Goal: Communication & Community: Answer question/provide support

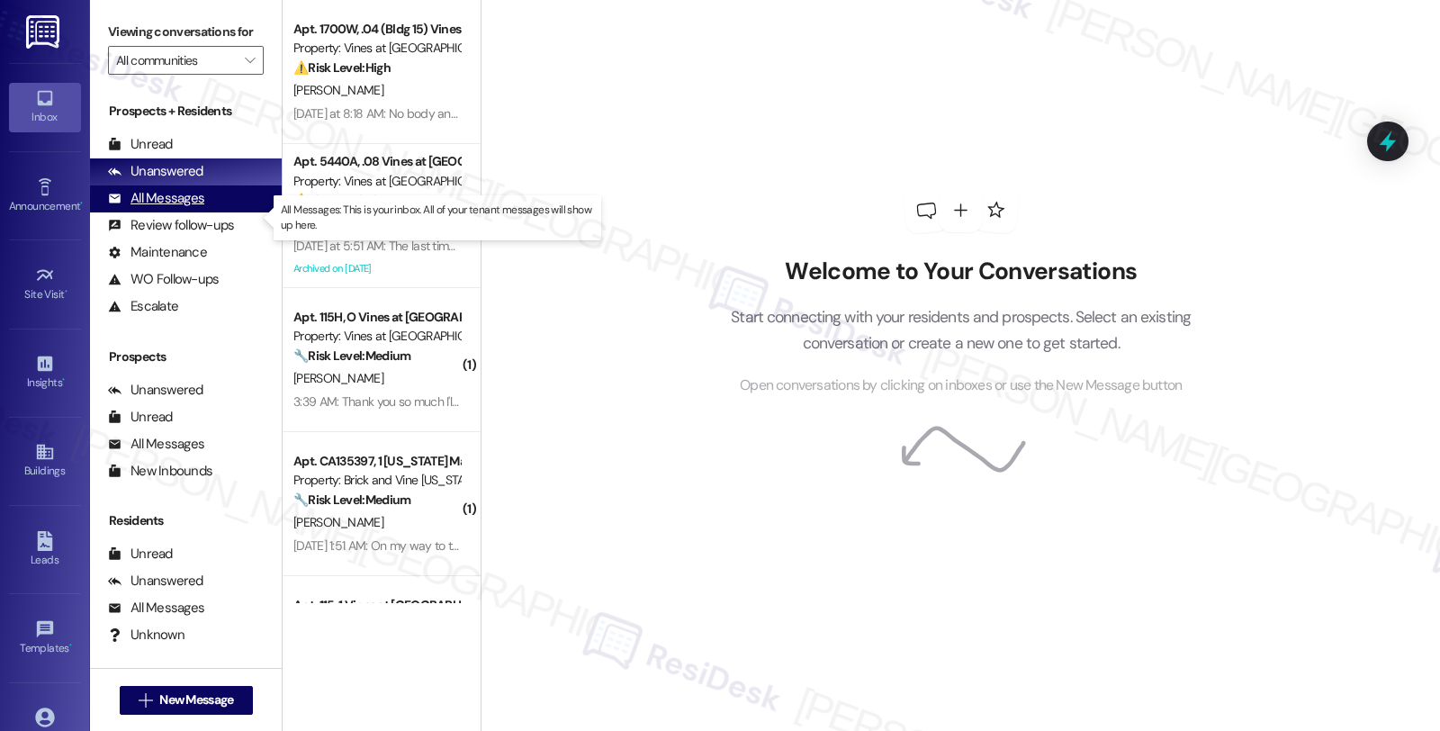
click at [205, 210] on div "All Messages (undefined)" at bounding box center [186, 198] width 192 height 27
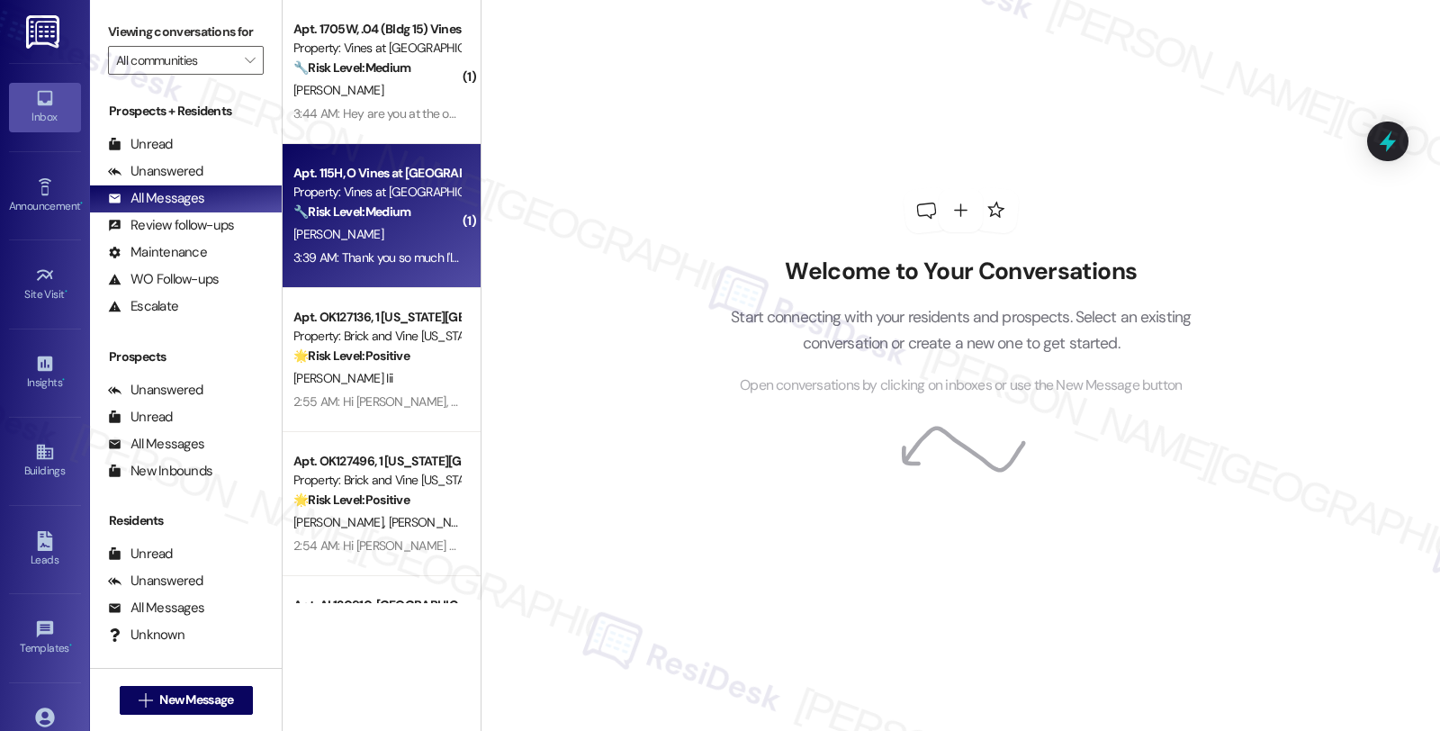
click at [424, 217] on div "🔧 Risk Level: Medium The resident had an issue with their portal being locked, …" at bounding box center [376, 212] width 167 height 19
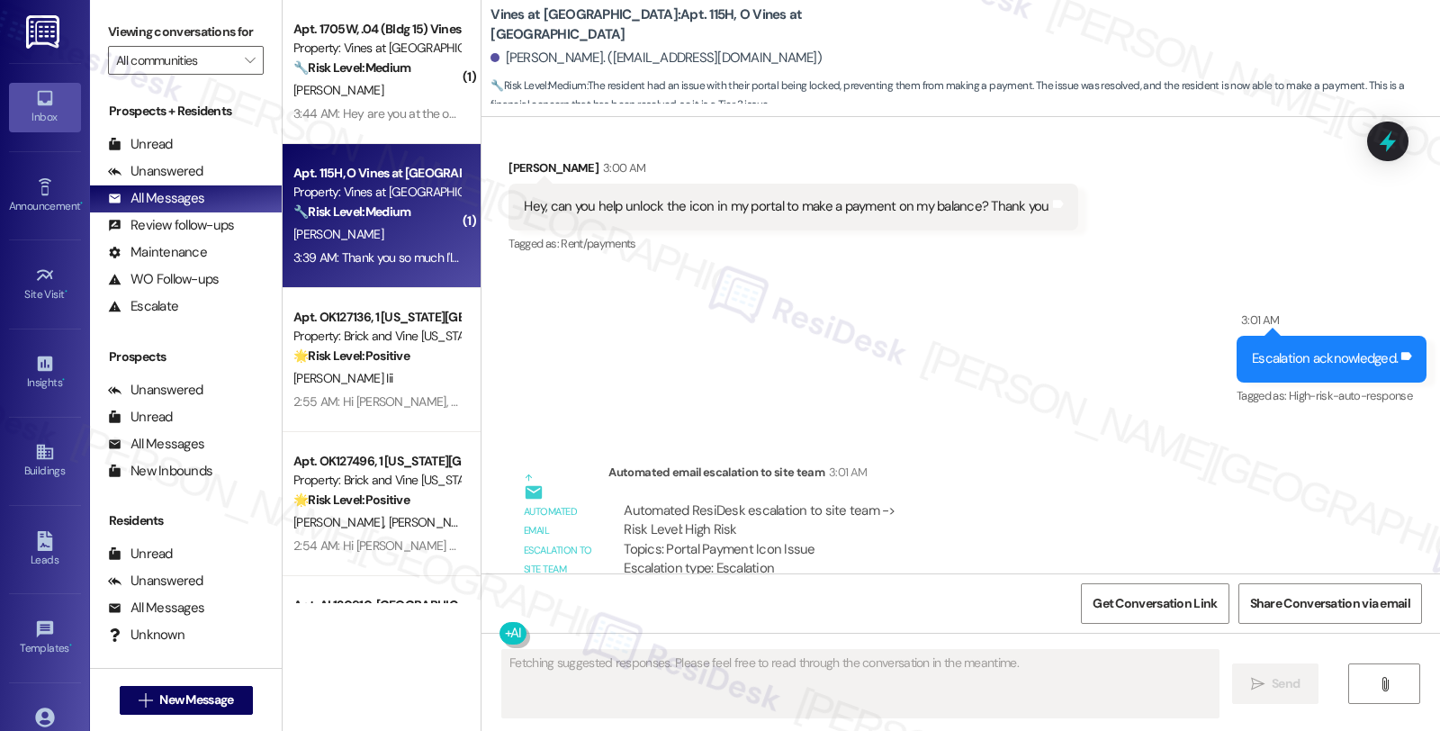
scroll to position [4478, 0]
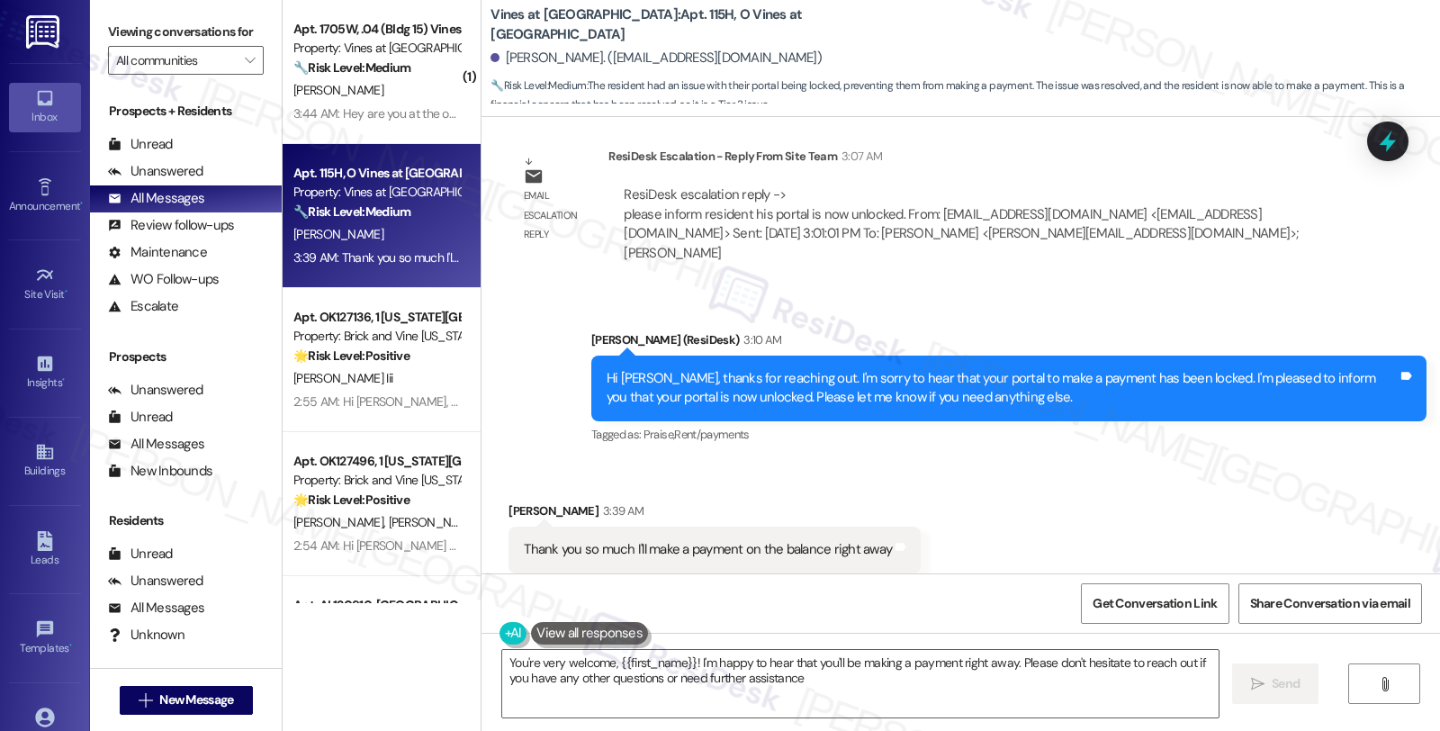
type textarea "You're very welcome, {{first_name}}! I'm happy to hear that you'll be making a …"
click at [856, 681] on textarea "You're very welcome, {{first_name}}! I'm happy to hear that you'll be making a …" at bounding box center [860, 684] width 716 height 68
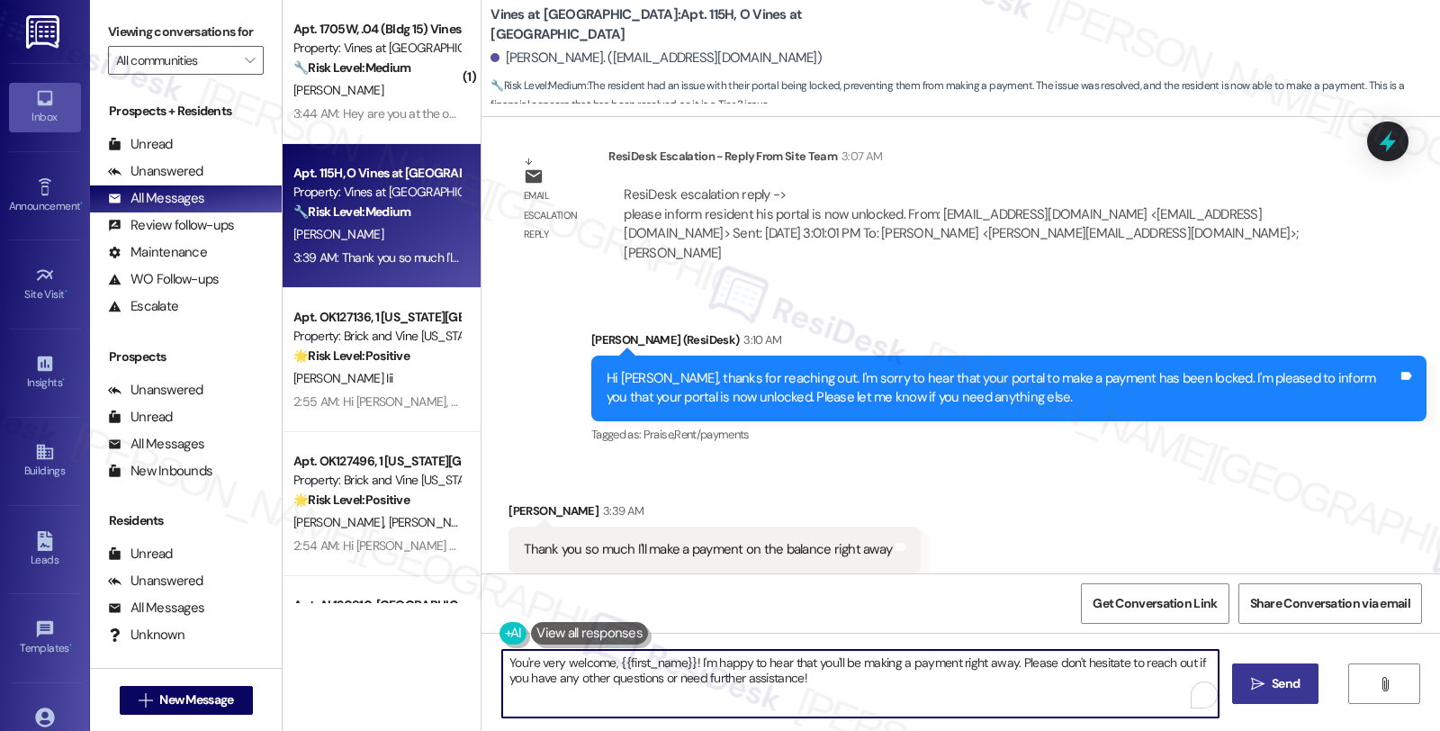
click at [1249, 672] on button " Send" at bounding box center [1275, 683] width 87 height 41
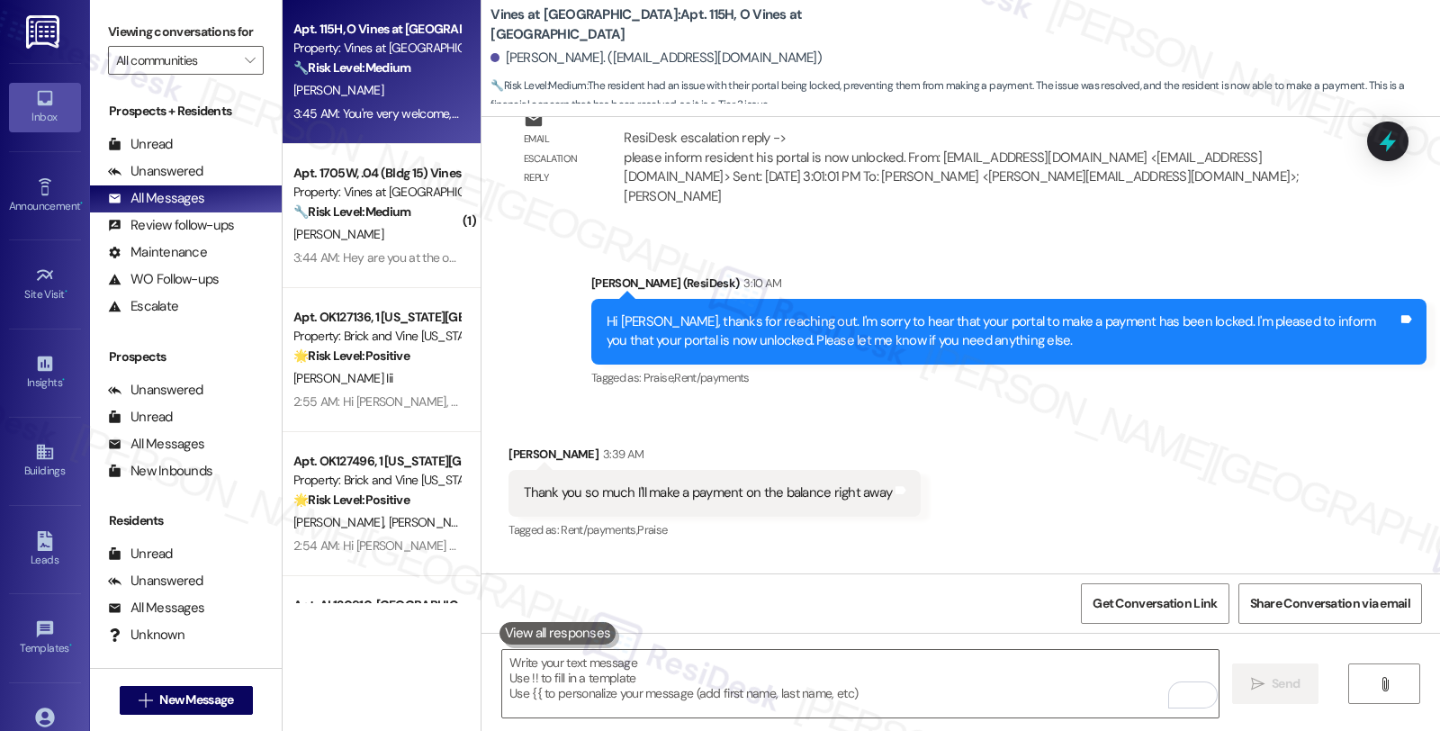
scroll to position [4623, 0]
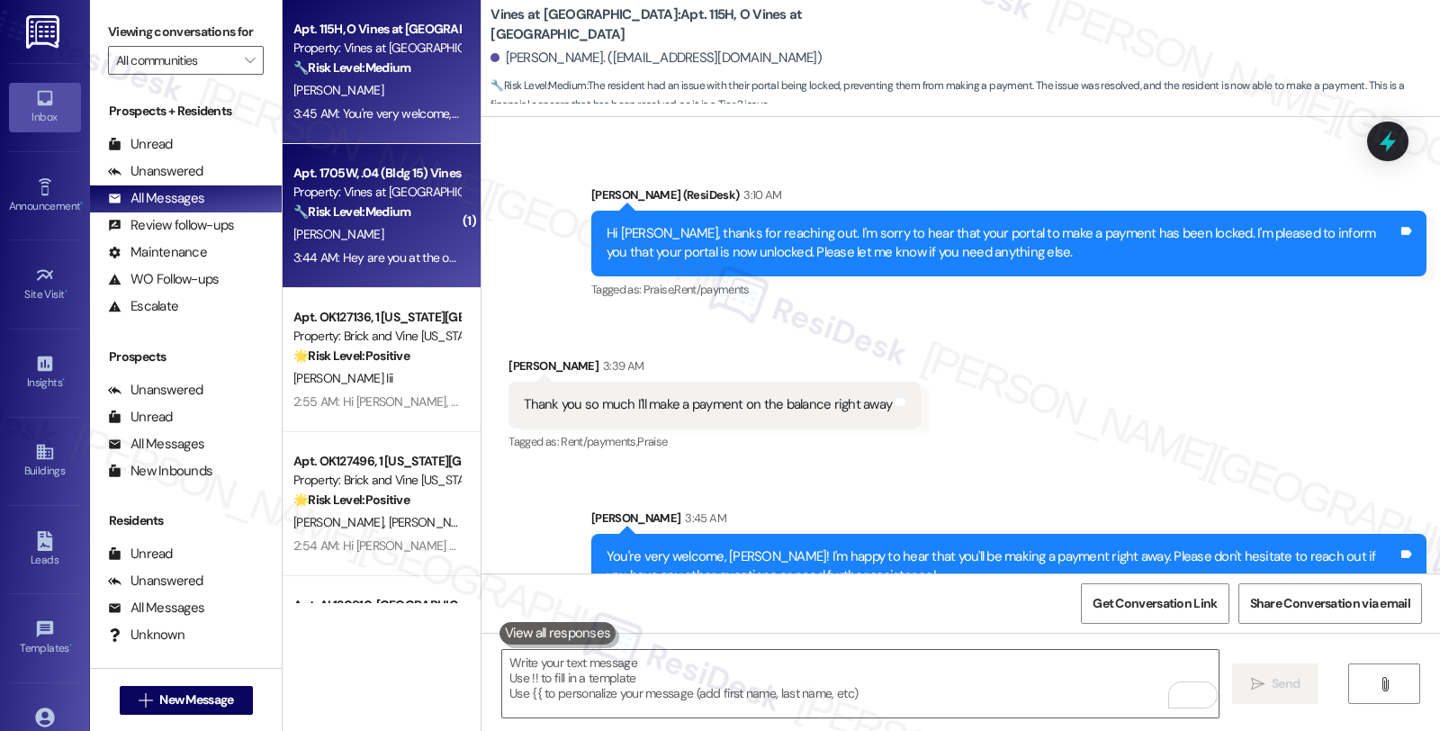
click at [398, 217] on strong "🔧 Risk Level: Medium" at bounding box center [351, 211] width 117 height 16
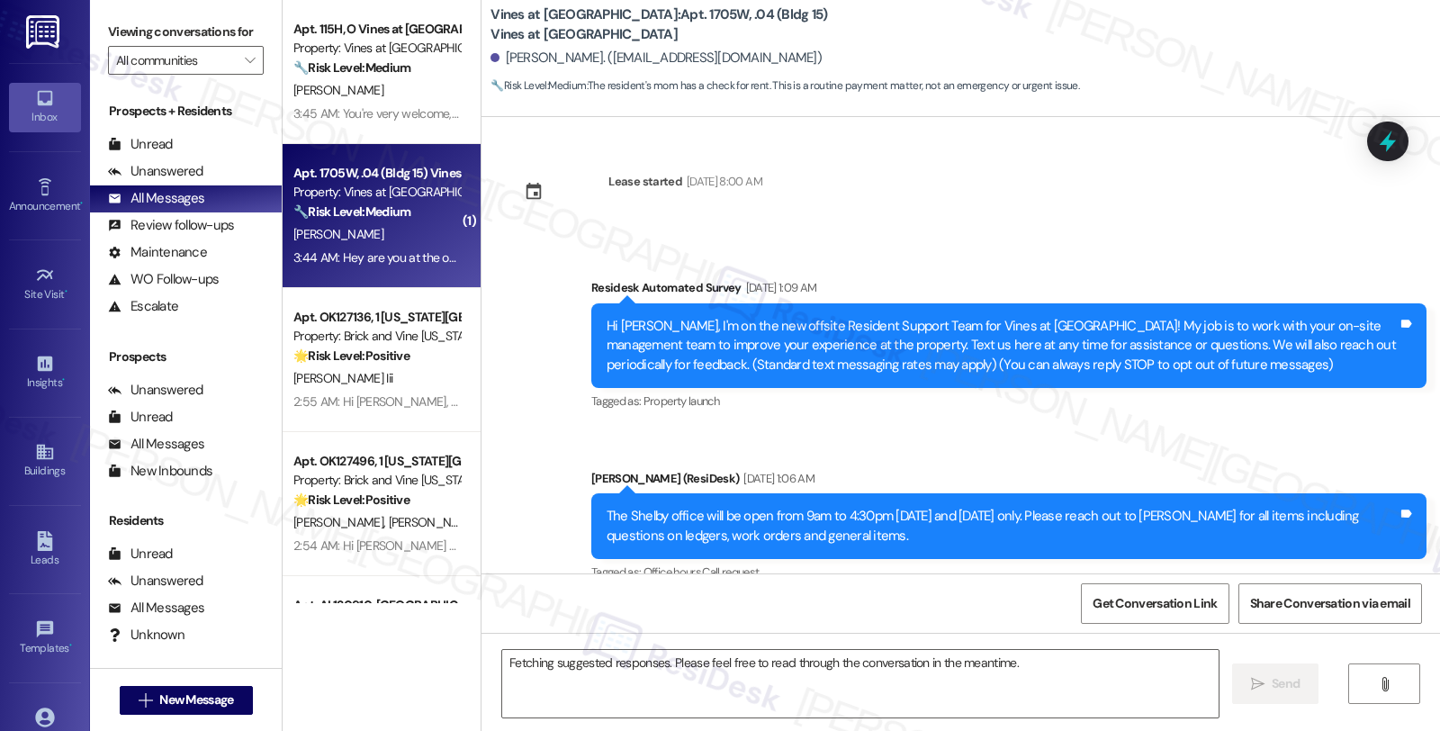
scroll to position [4782, 0]
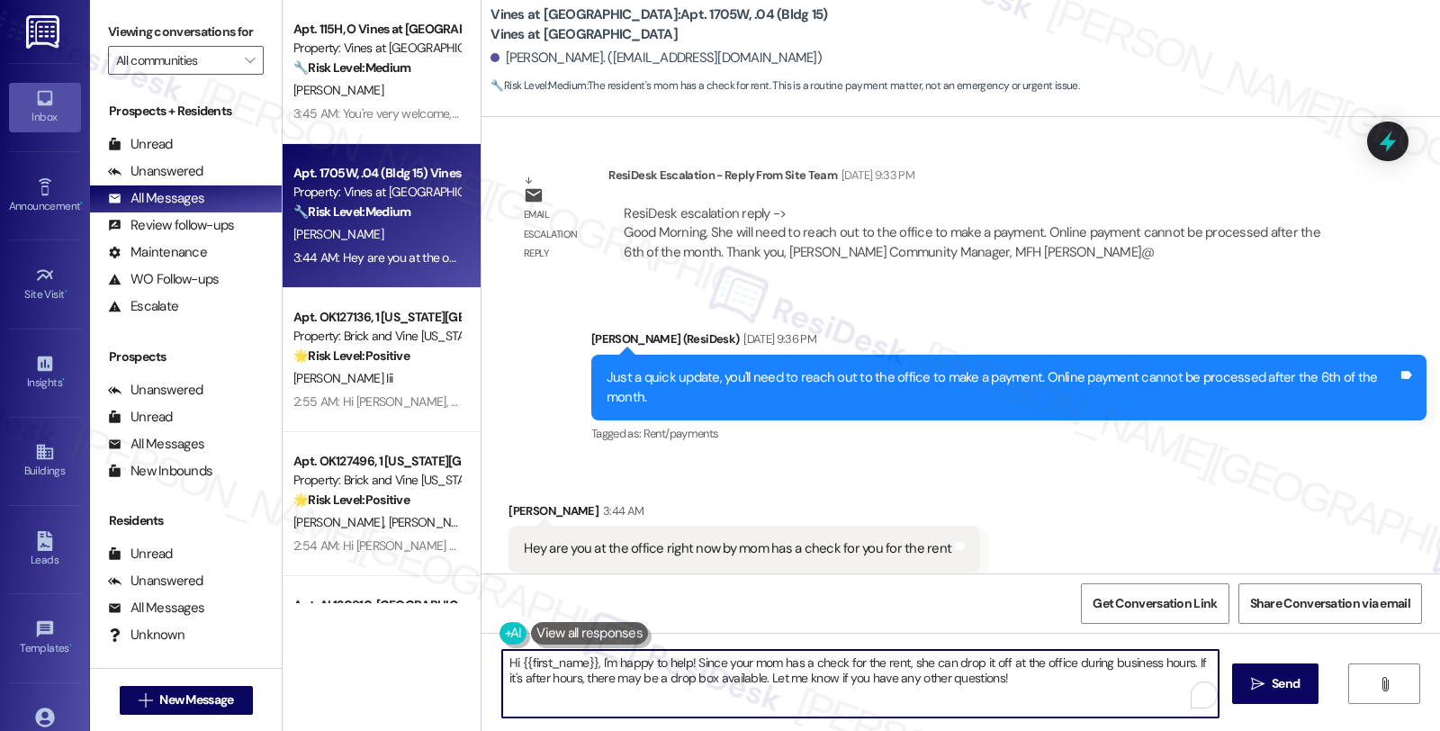
drag, startPoint x: 589, startPoint y: 655, endPoint x: 680, endPoint y: 657, distance: 91.8
click at [680, 657] on textarea "Hi {{first_name}}, I'm happy to help! Since your mom has a check for the rent, …" at bounding box center [860, 684] width 716 height 68
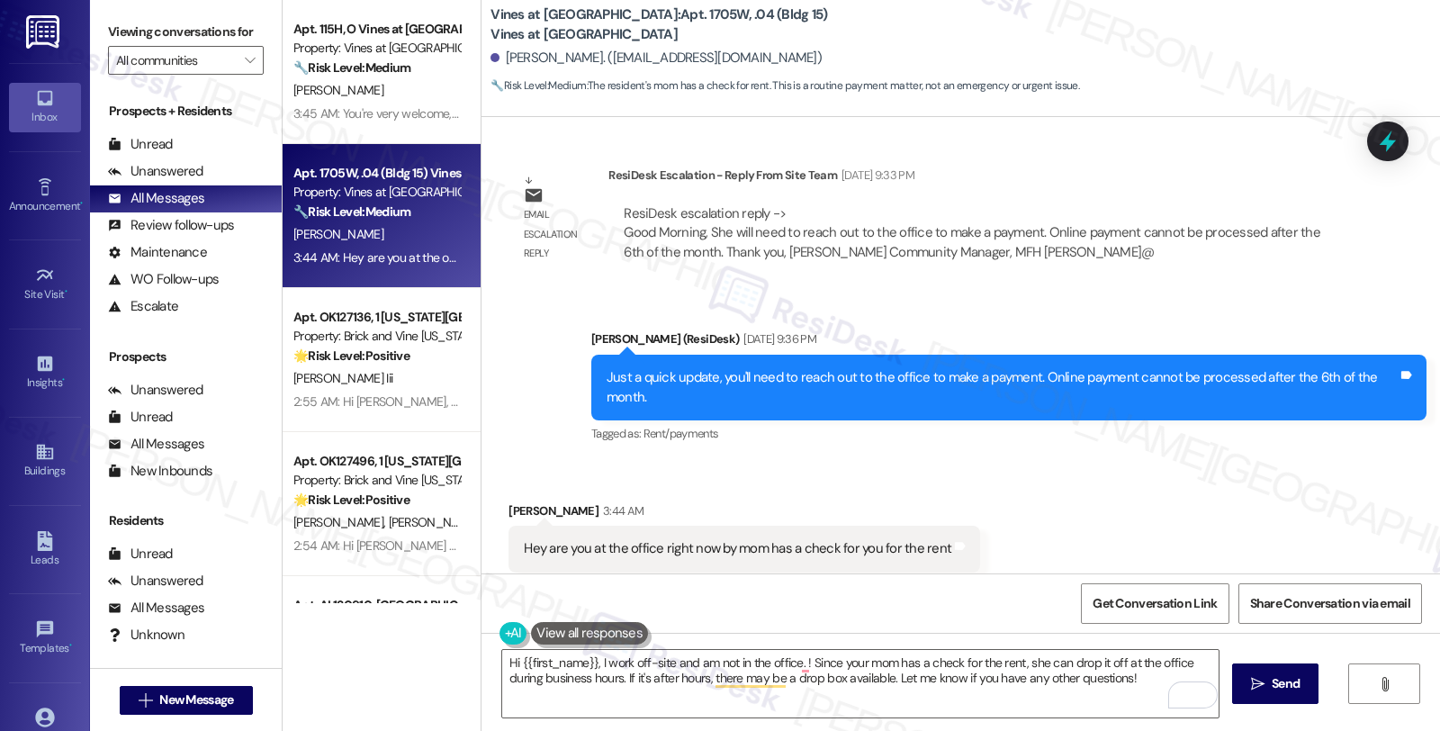
click at [1161, 464] on div "Received via SMS Goteair Hughes 3:44 AM Hey are you at the office right now by …" at bounding box center [961, 537] width 959 height 152
click at [794, 662] on textarea "Hi {{first_name}}, I work off-site and am not in the office. ! Since your mom h…" at bounding box center [860, 684] width 716 height 68
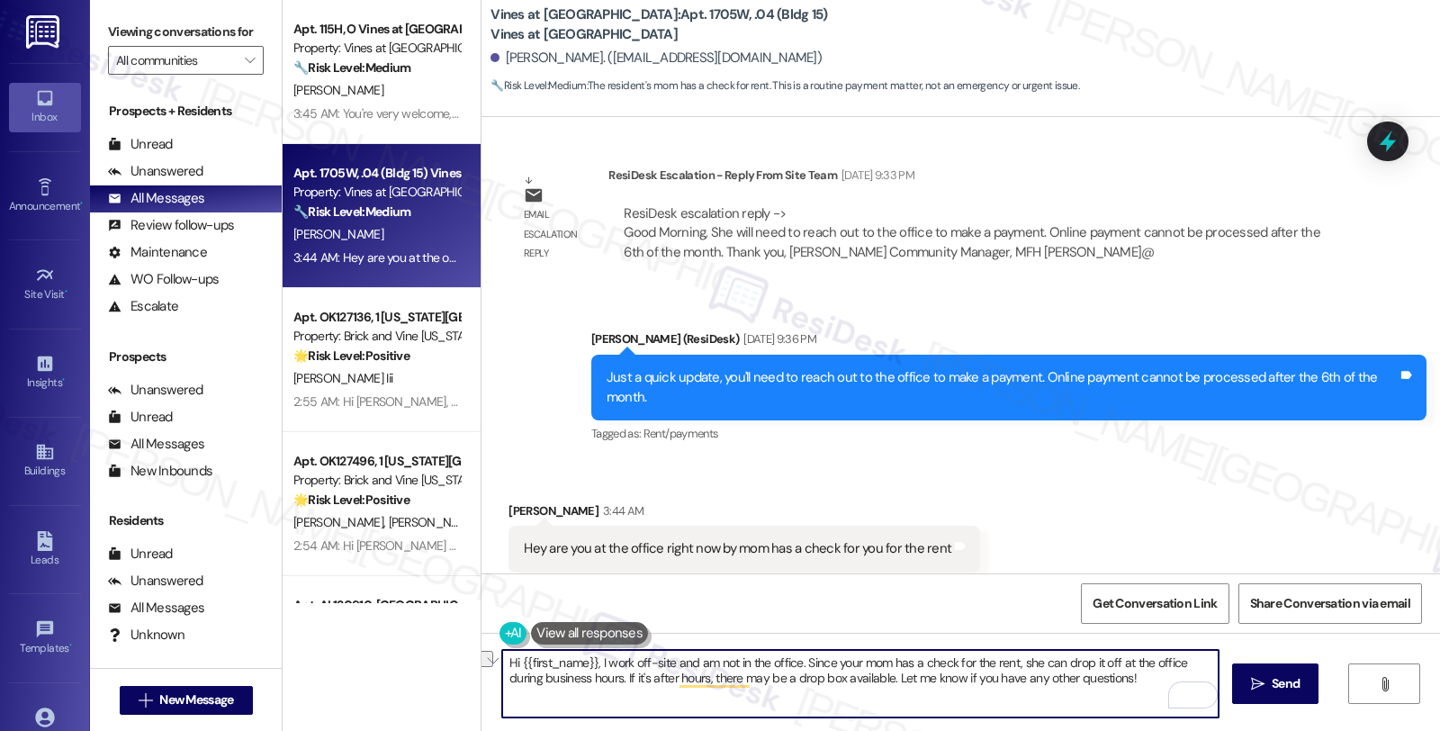
drag, startPoint x: 581, startPoint y: 679, endPoint x: 840, endPoint y: 679, distance: 259.2
click at [840, 679] on textarea "Hi {{first_name}}, I work off-site and am not in the office. Since your mom has…" at bounding box center [860, 684] width 716 height 68
click at [843, 677] on textarea "Hi {{first_name}}, I work off-site and am not in the office. Since your mom has…" at bounding box center [860, 684] width 716 height 68
click at [795, 664] on textarea "Hi {{first_name}}, I work off-site and am not in the office. Since your mom has…" at bounding box center [860, 684] width 716 height 68
click at [1209, 663] on textarea "Hi {{first_name}}, I work off-site and am not in the office. But you can always…" at bounding box center [860, 684] width 716 height 68
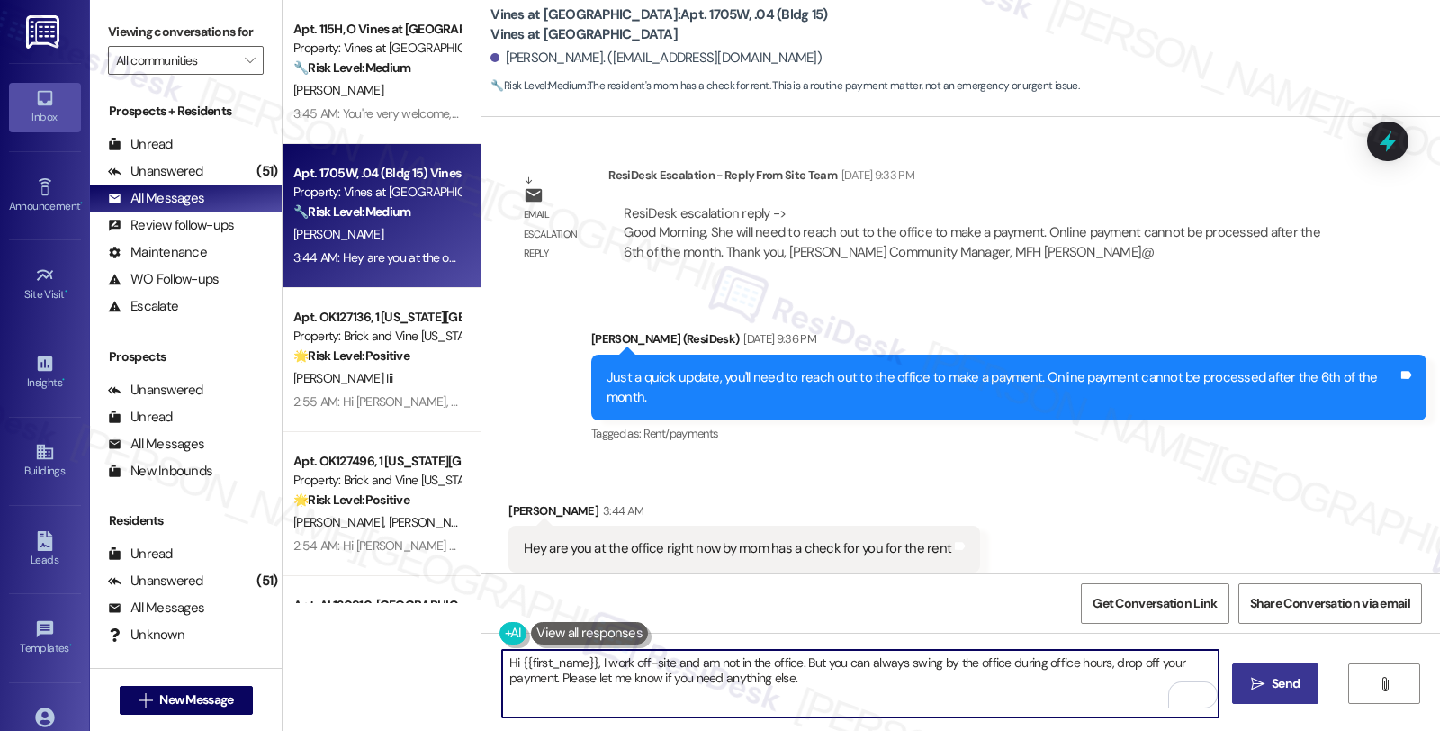
type textarea "Hi {{first_name}}, I work off-site and am not in the office. But you can always…"
click at [1279, 687] on span "Send" at bounding box center [1286, 683] width 28 height 19
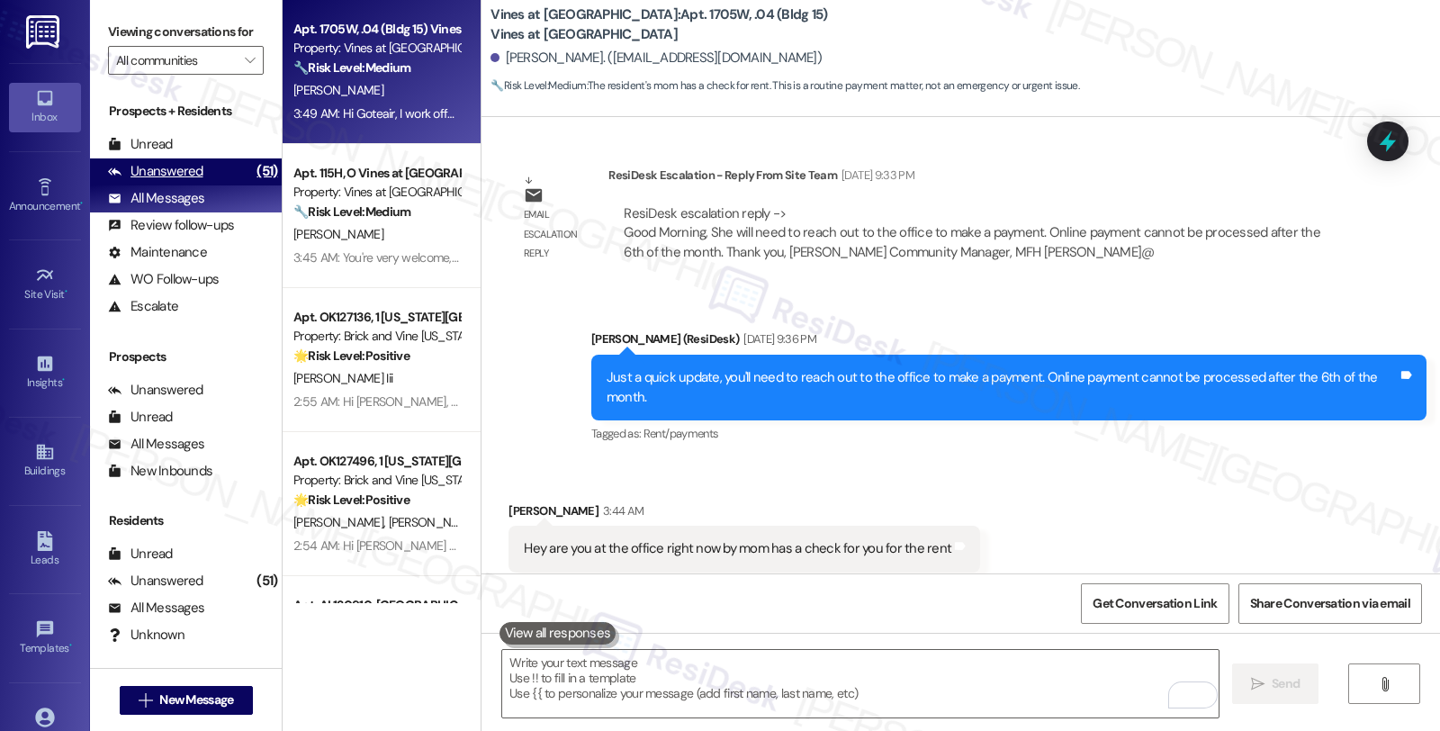
click at [201, 185] on div "Unanswered (51)" at bounding box center [186, 171] width 192 height 27
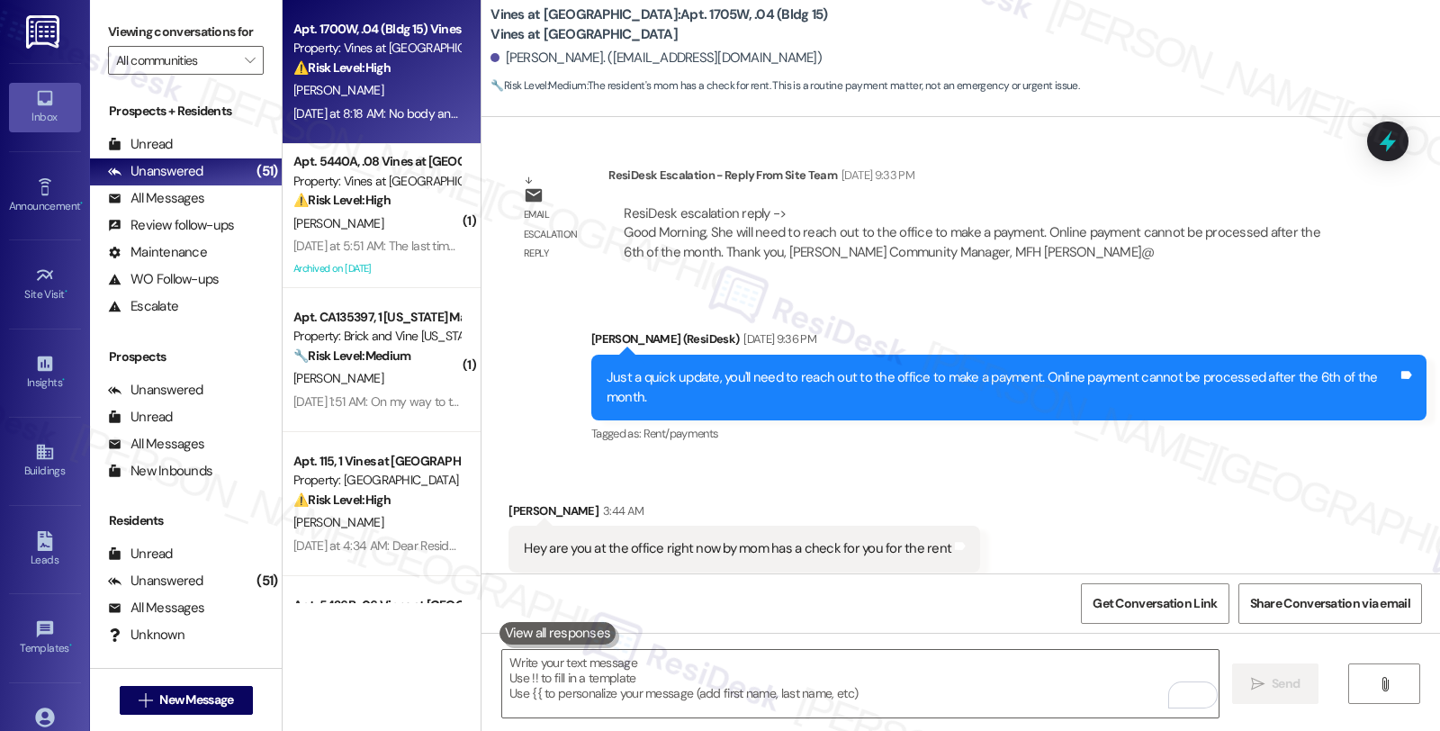
click at [415, 61] on div "⚠️ Risk Level: High The resident called the emergency number due to a water lea…" at bounding box center [376, 68] width 167 height 19
type textarea "Fetching suggested responses. Please feel free to read through the conversation…"
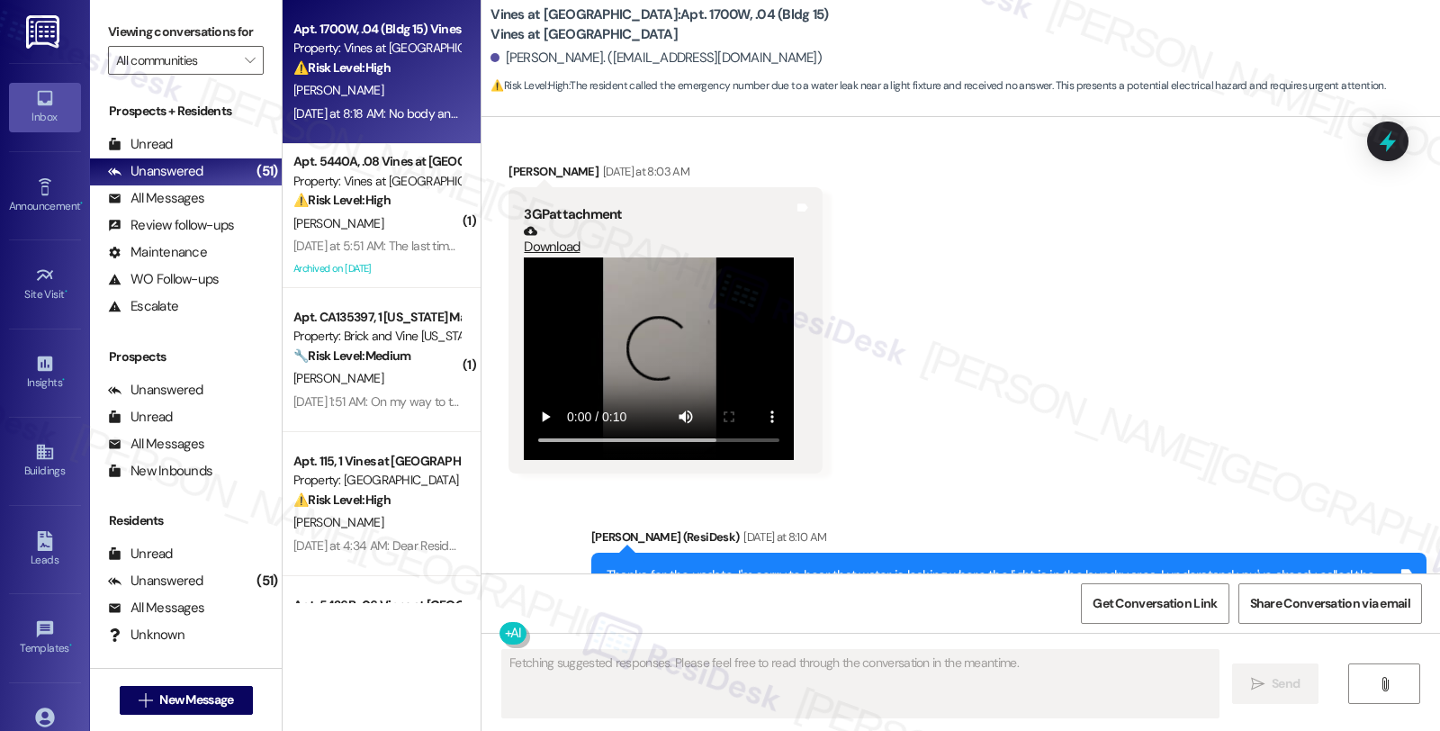
scroll to position [4243, 0]
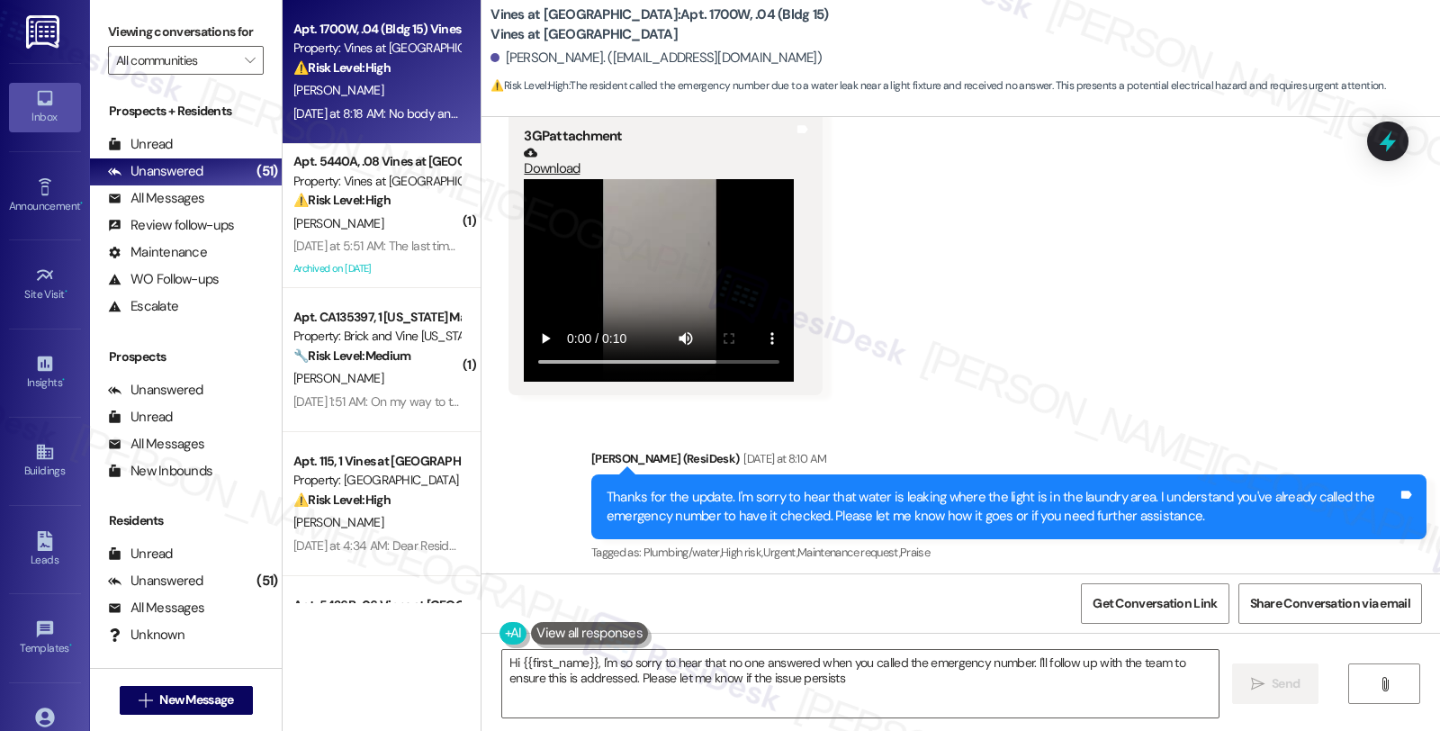
type textarea "Hi {{first_name}}, I'm so sorry to hear that no one answered when you called th…"
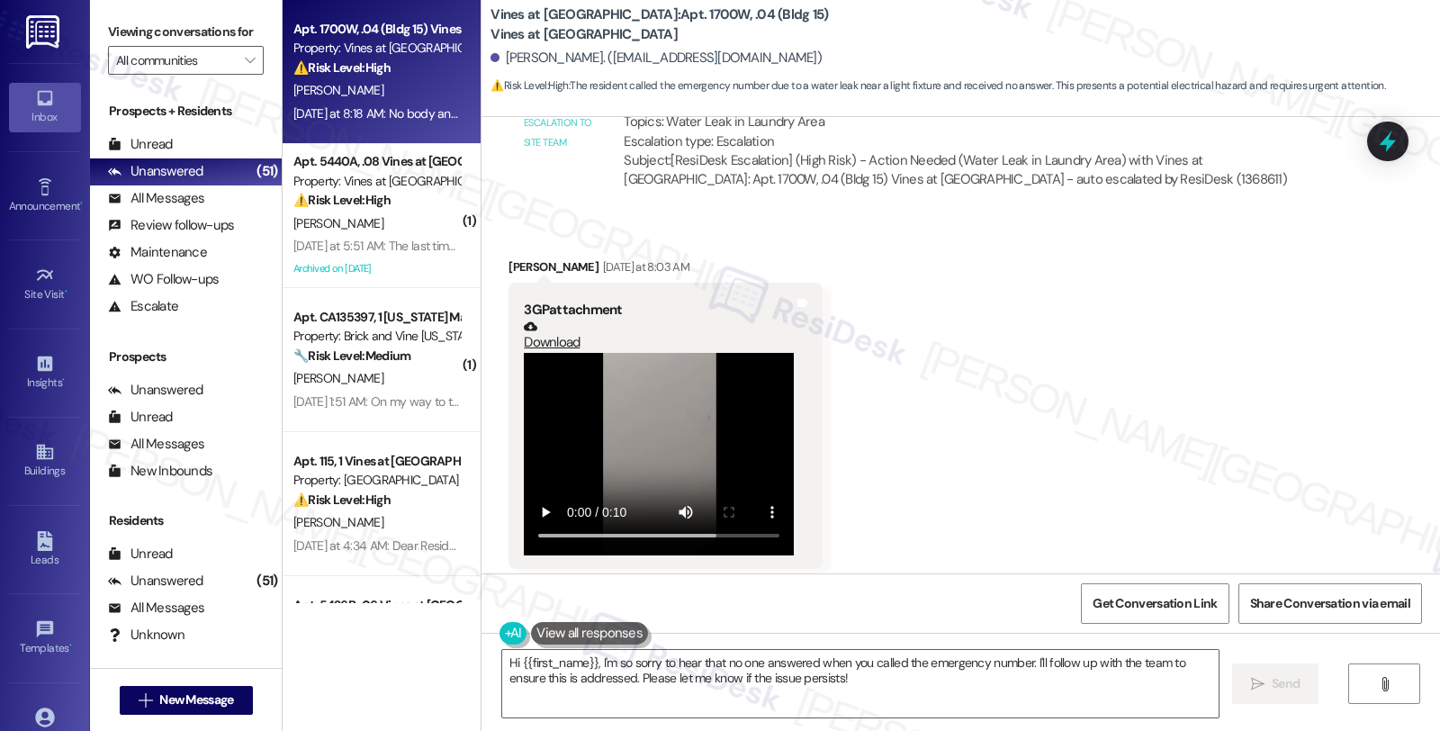
scroll to position [4143, 0]
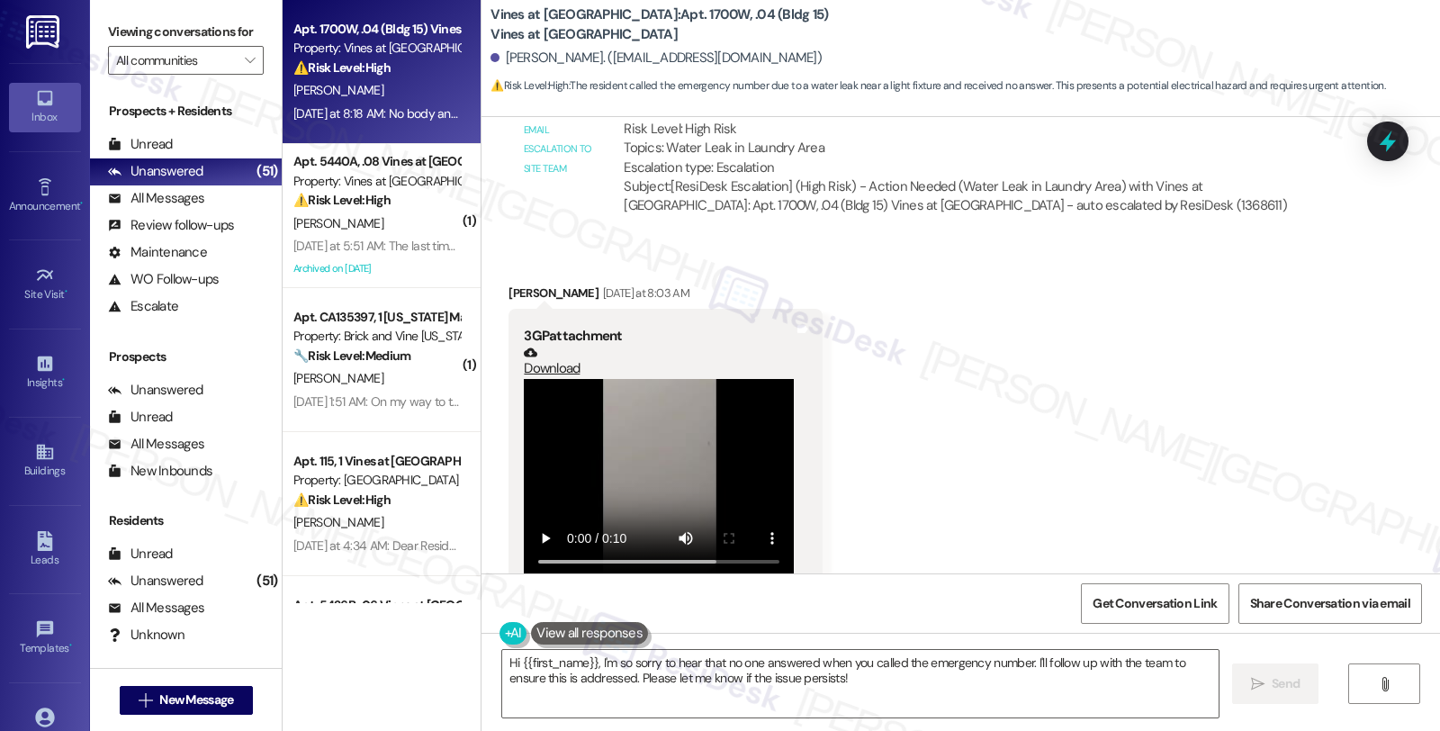
click at [644, 379] on video at bounding box center [659, 480] width 270 height 203
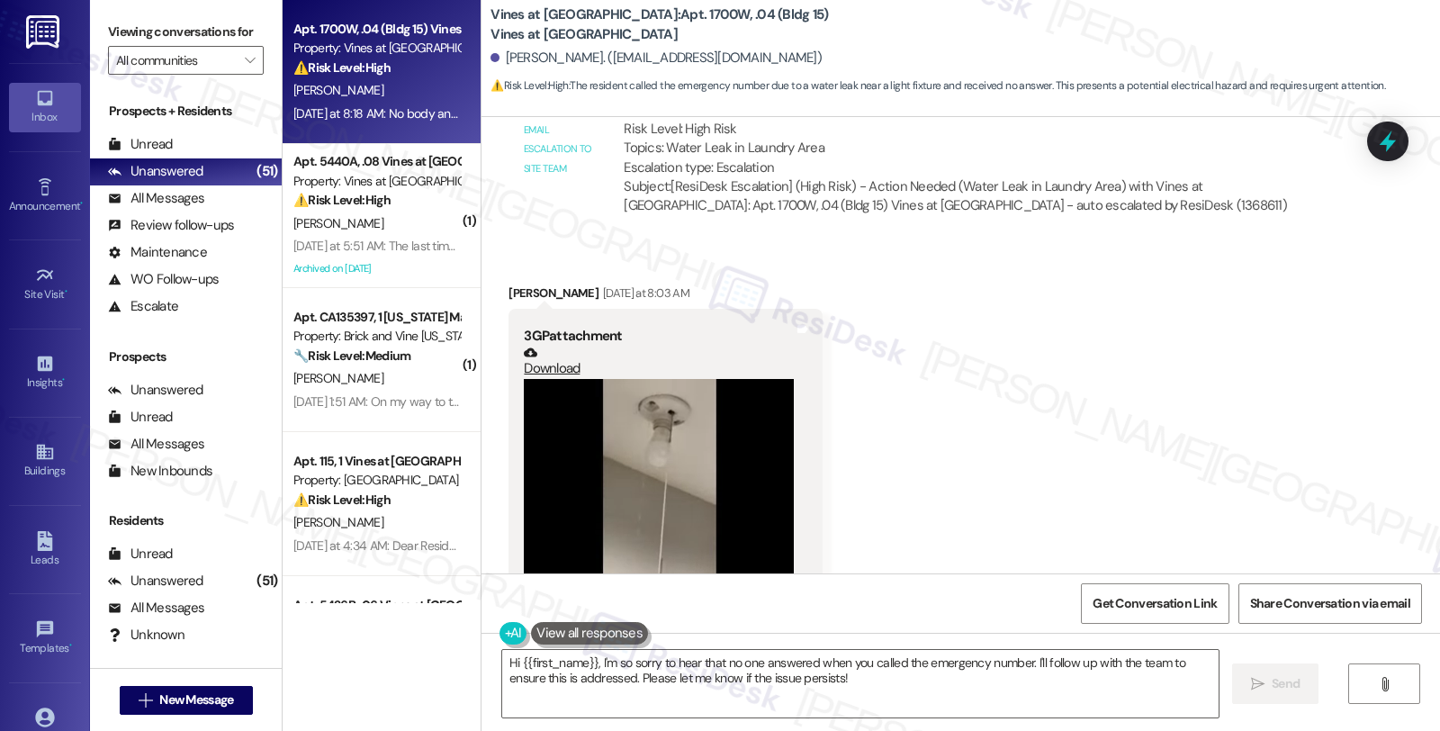
click at [1039, 333] on div "Received via SMS Maribel Strecker Yesterday at 8:03 AM 3GP attachment Download …" at bounding box center [961, 425] width 959 height 365
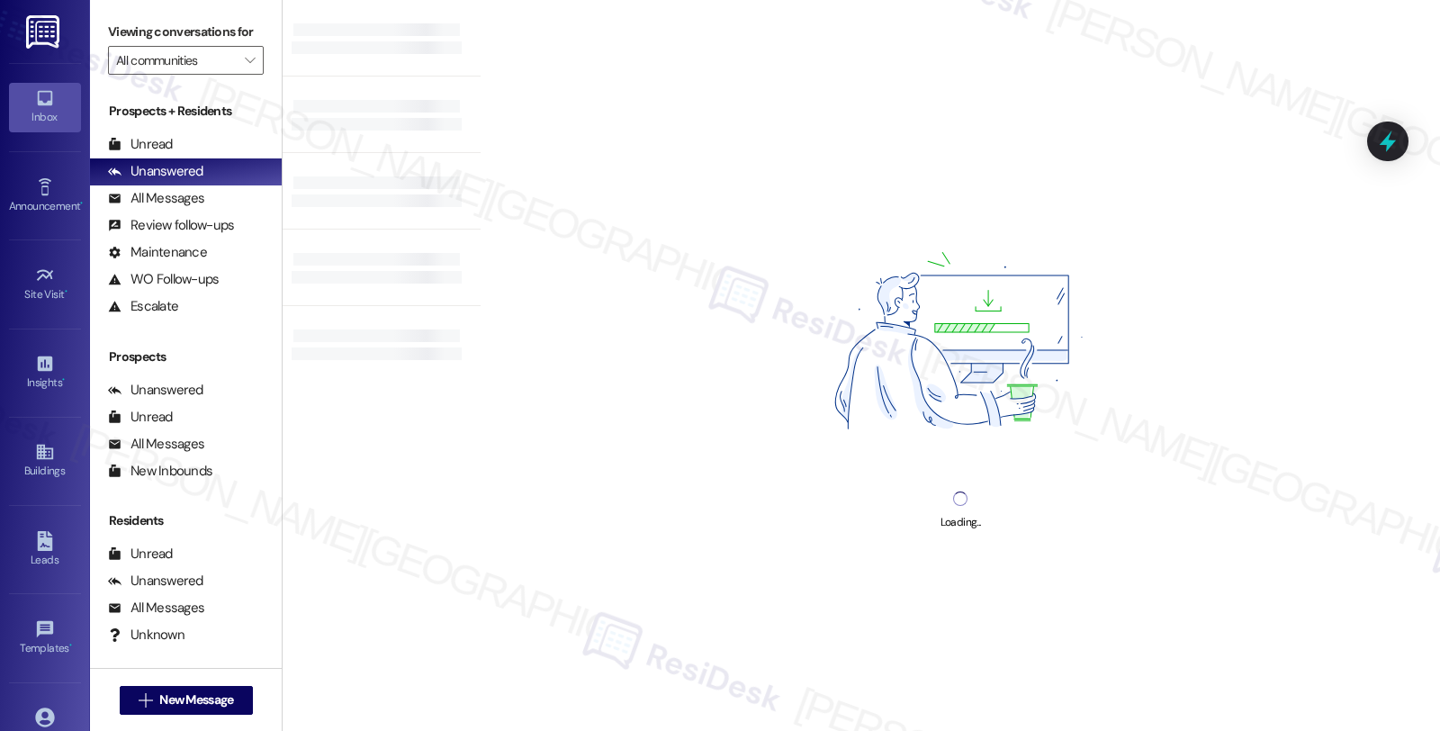
click at [1245, 334] on div "Loading..." at bounding box center [960, 365] width 959 height 731
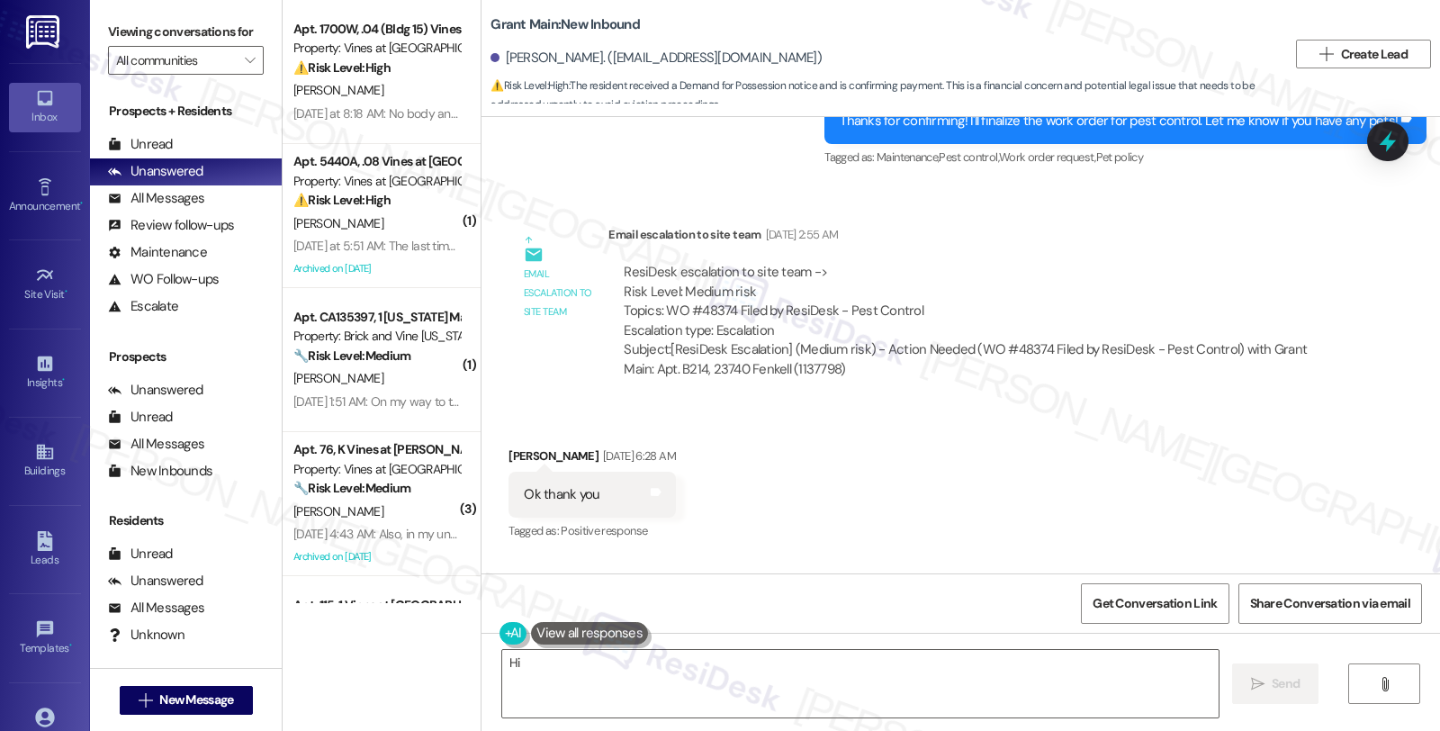
scroll to position [84915, 0]
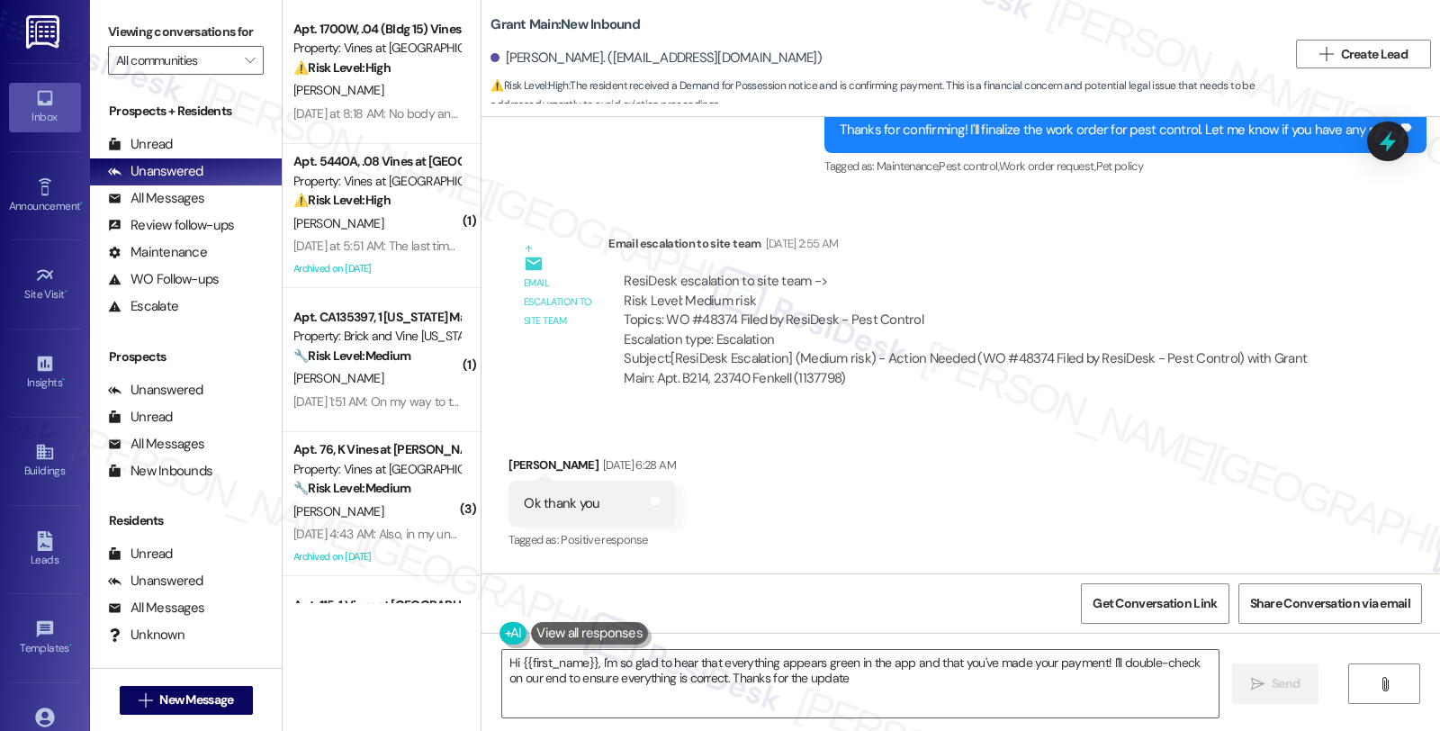
type textarea "Hi {{first_name}}, I'm so glad to hear that everything appears green in the app…"
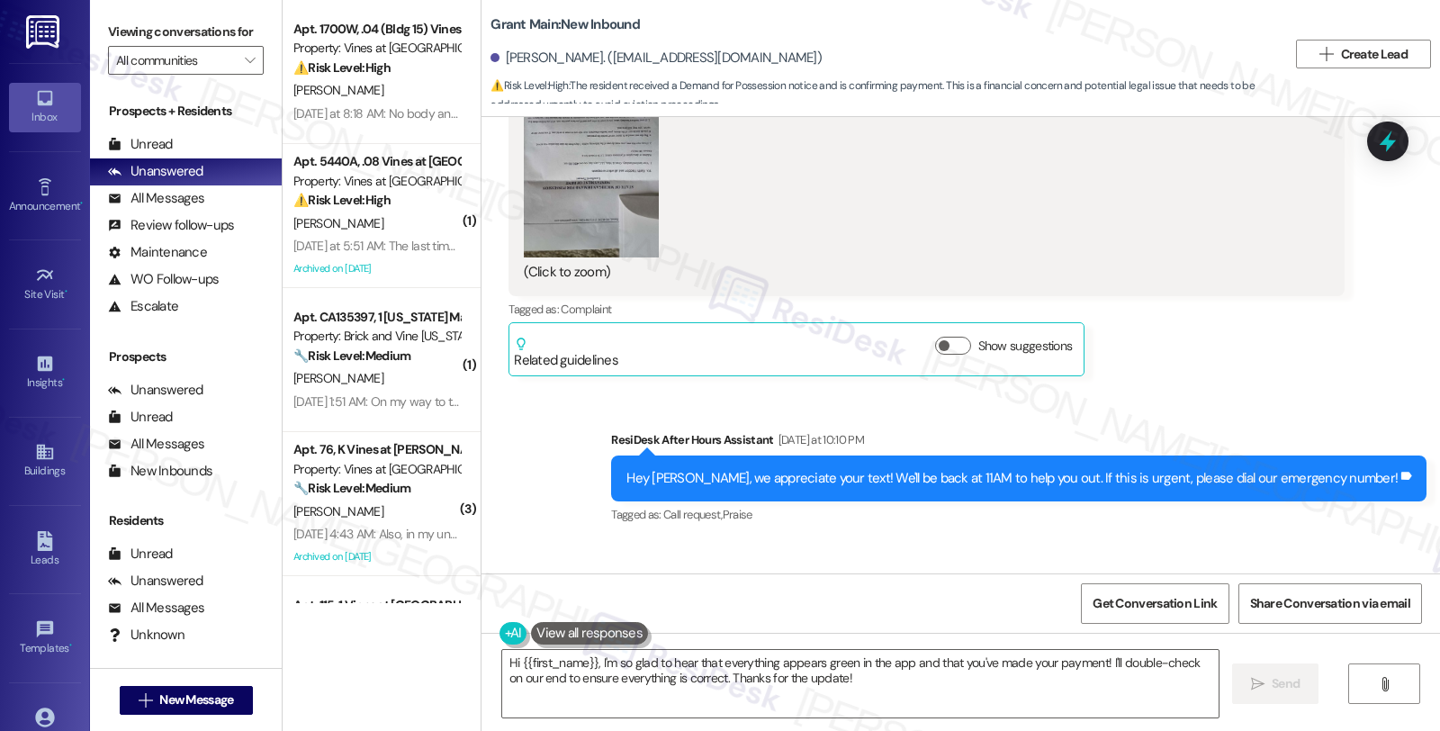
scroll to position [86116, 0]
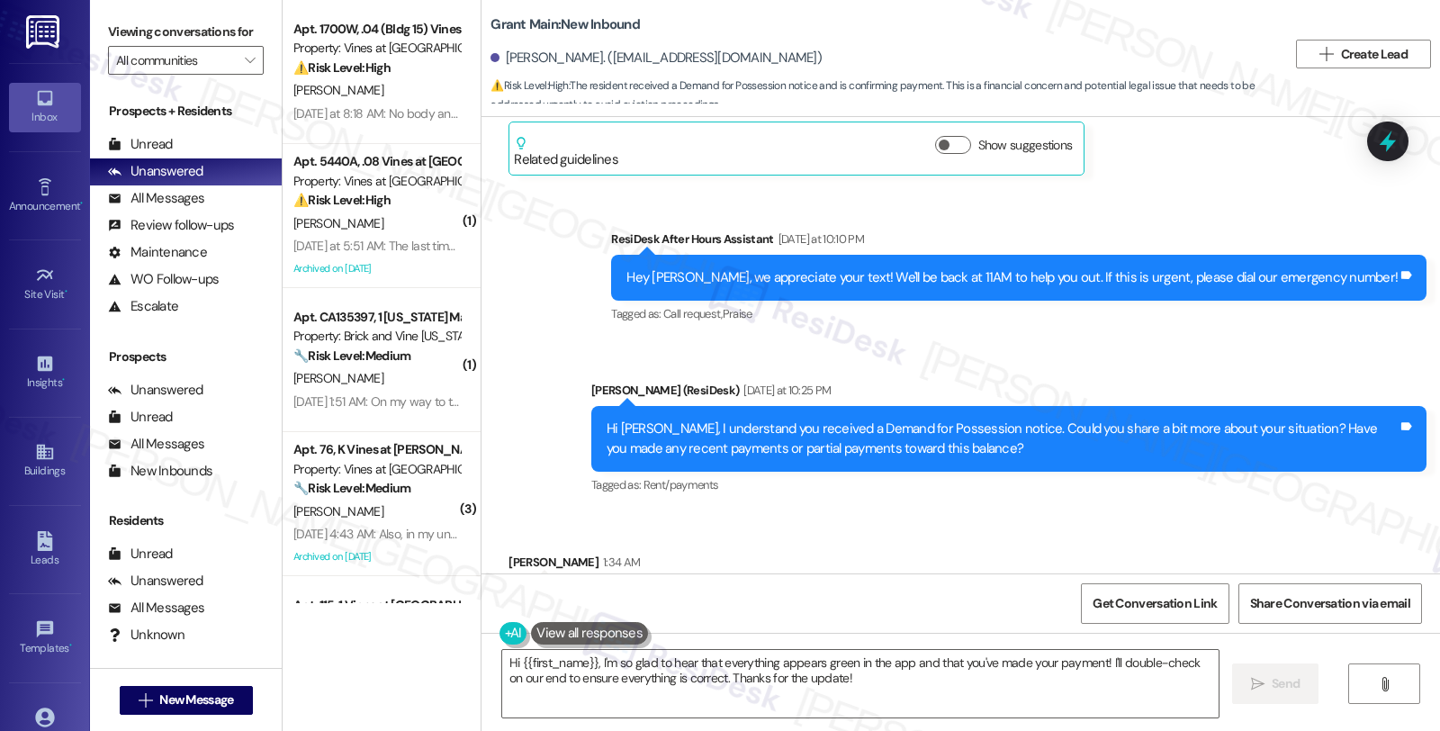
click at [542, 59] on div "Keith Haddon. (haddonkeith@yahoo.com)" at bounding box center [656, 58] width 331 height 19
copy div "Haddon"
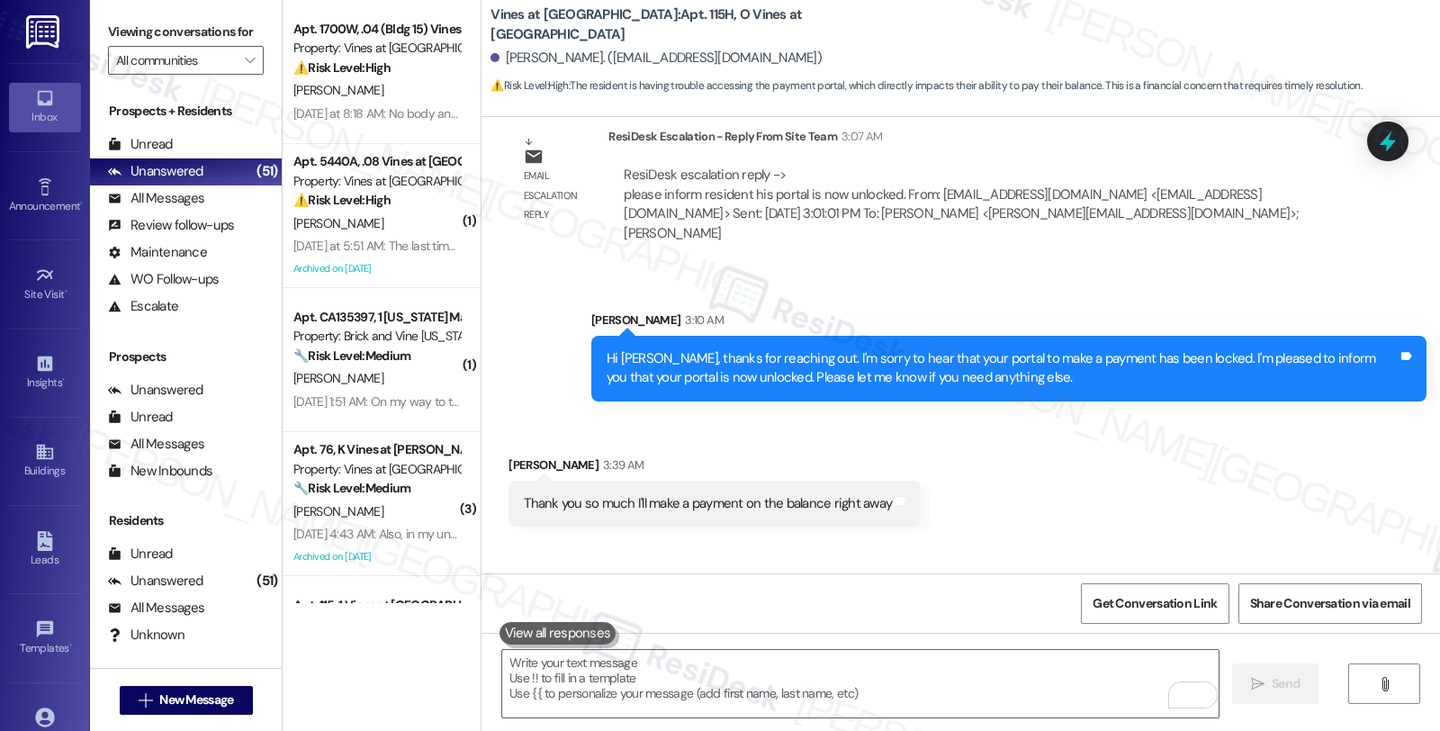
scroll to position [4569, 0]
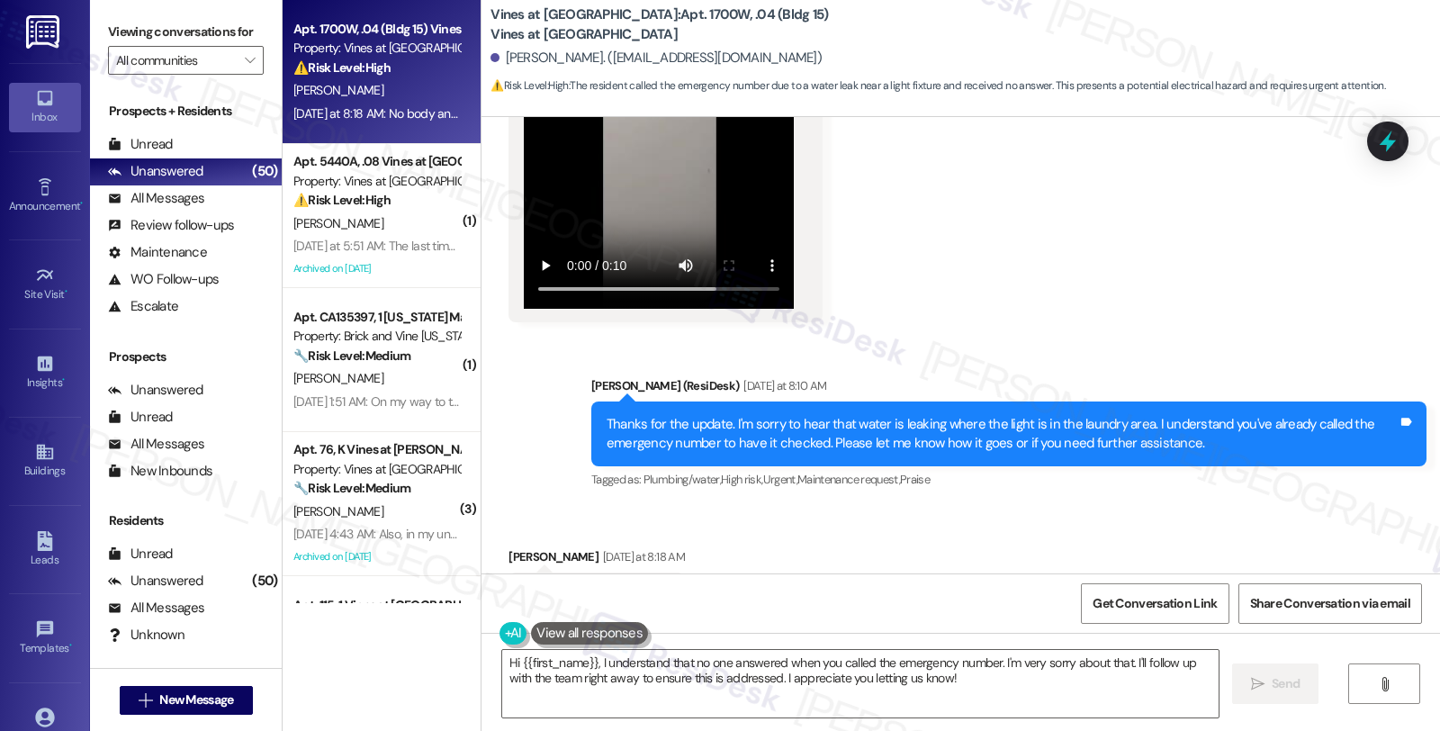
scroll to position [4365, 0]
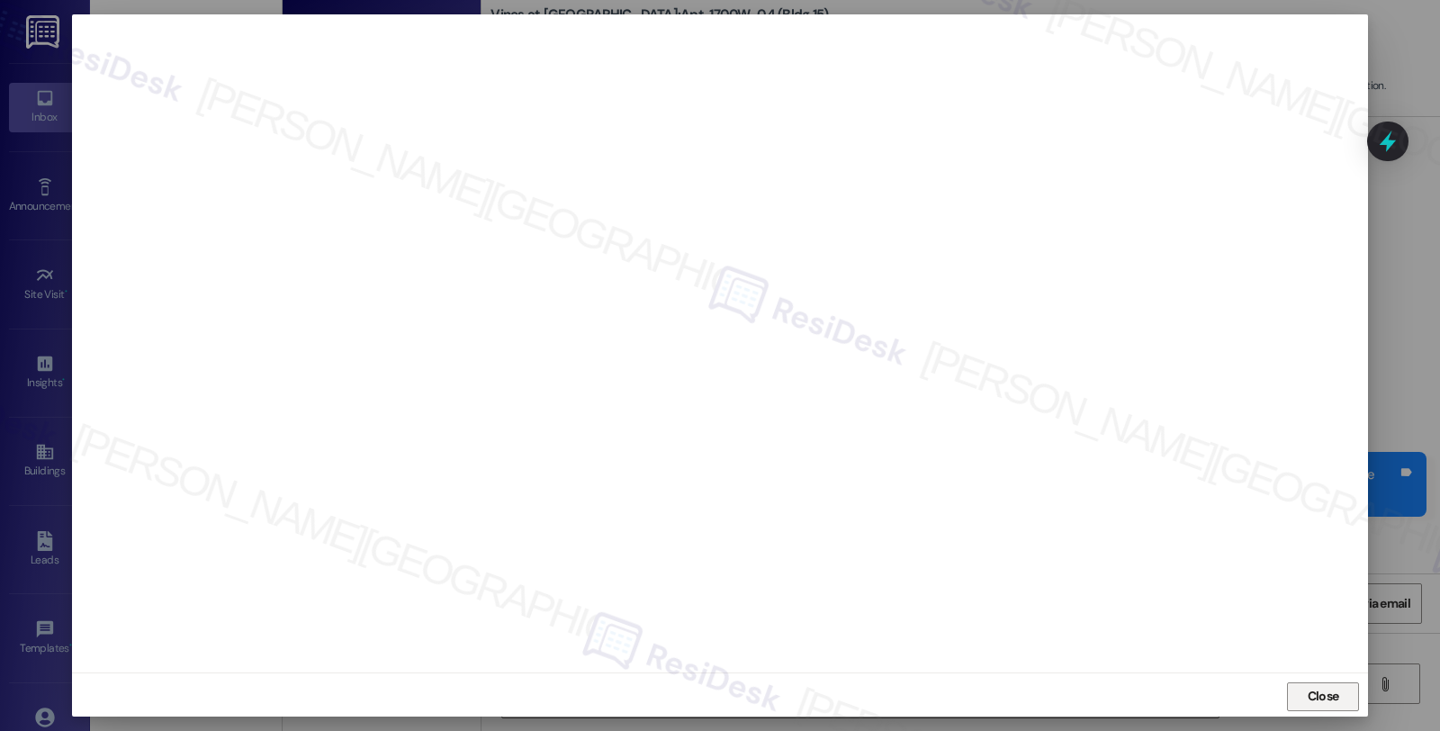
click at [1319, 696] on span "Close" at bounding box center [1324, 696] width 32 height 19
click at [1329, 684] on span "Close" at bounding box center [1323, 696] width 39 height 27
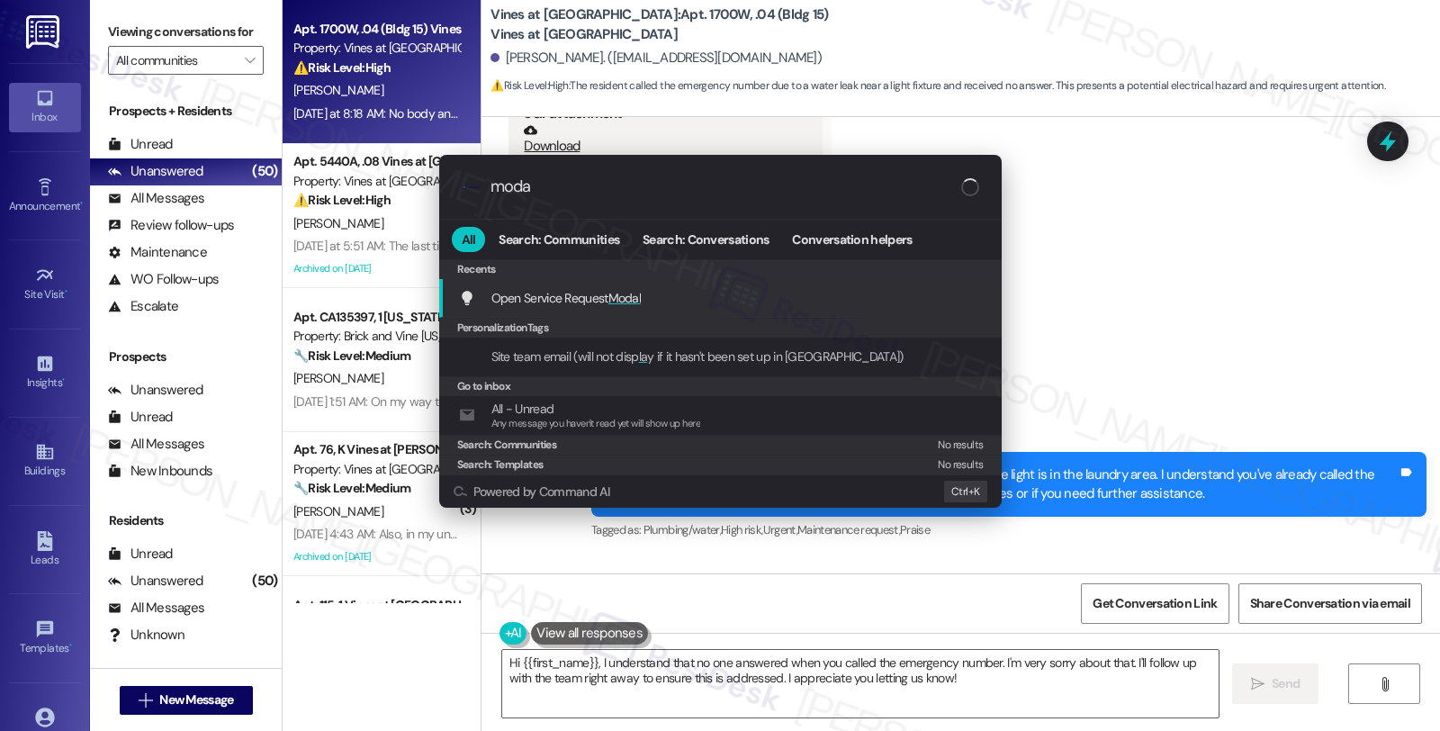
type input "modal"
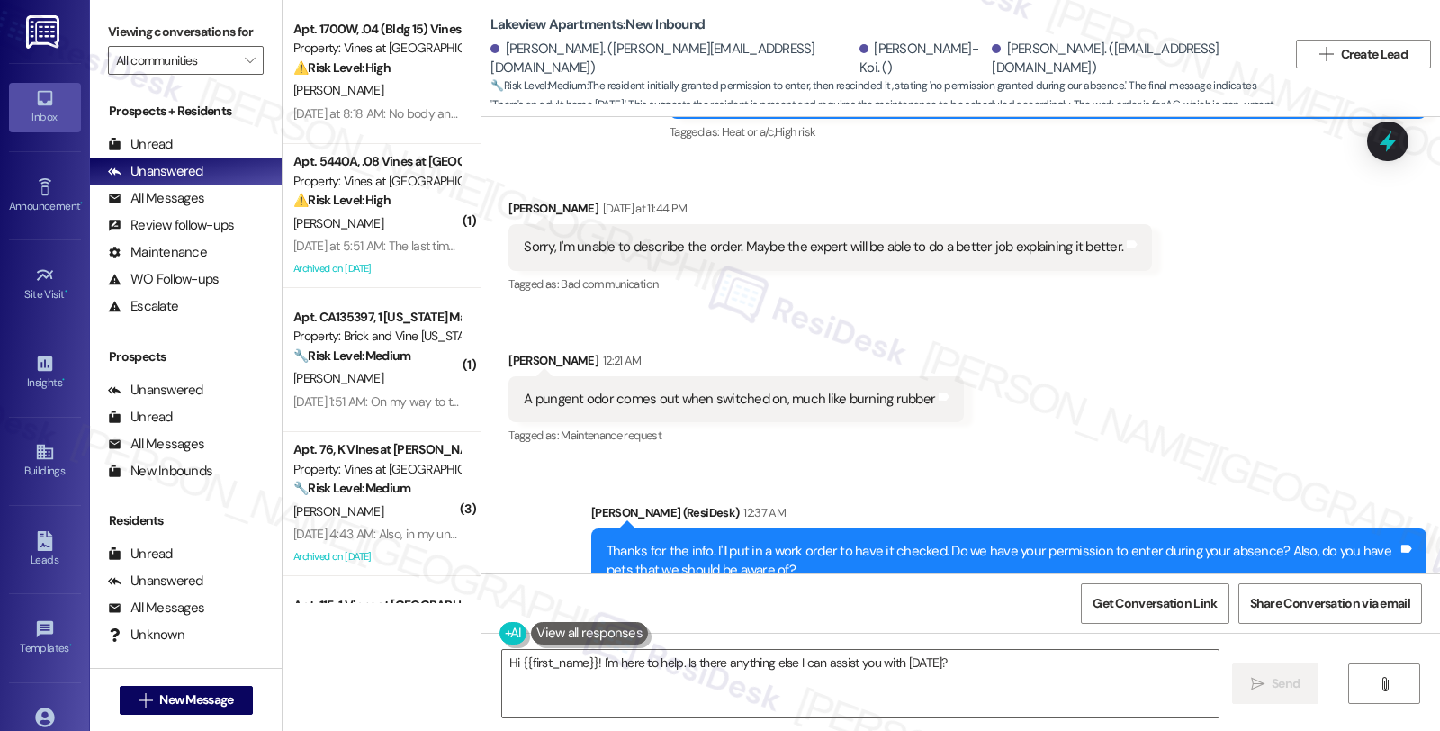
scroll to position [20947, 0]
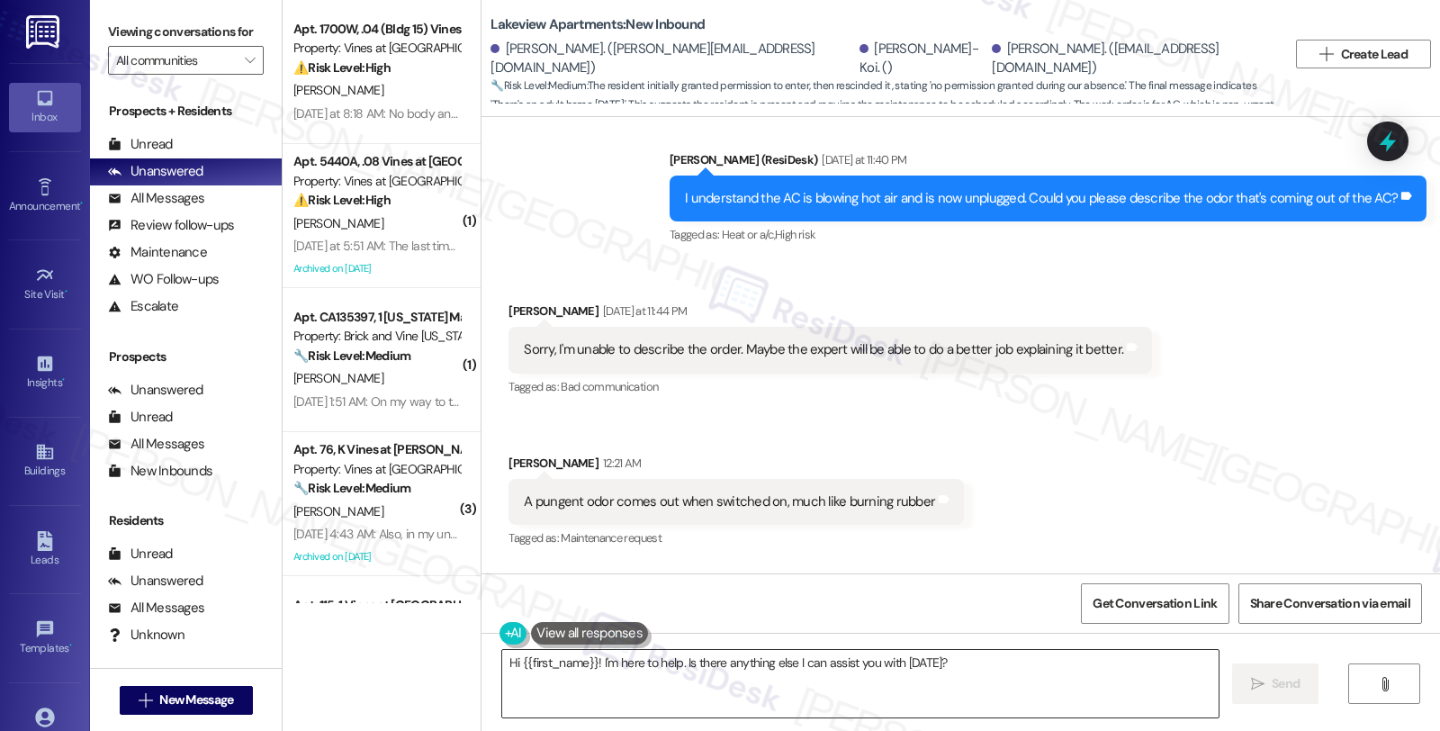
click at [702, 666] on textarea "Hi {{first_name}}! I'm here to help. Is there anything else I can assist you wi…" at bounding box center [860, 684] width 716 height 68
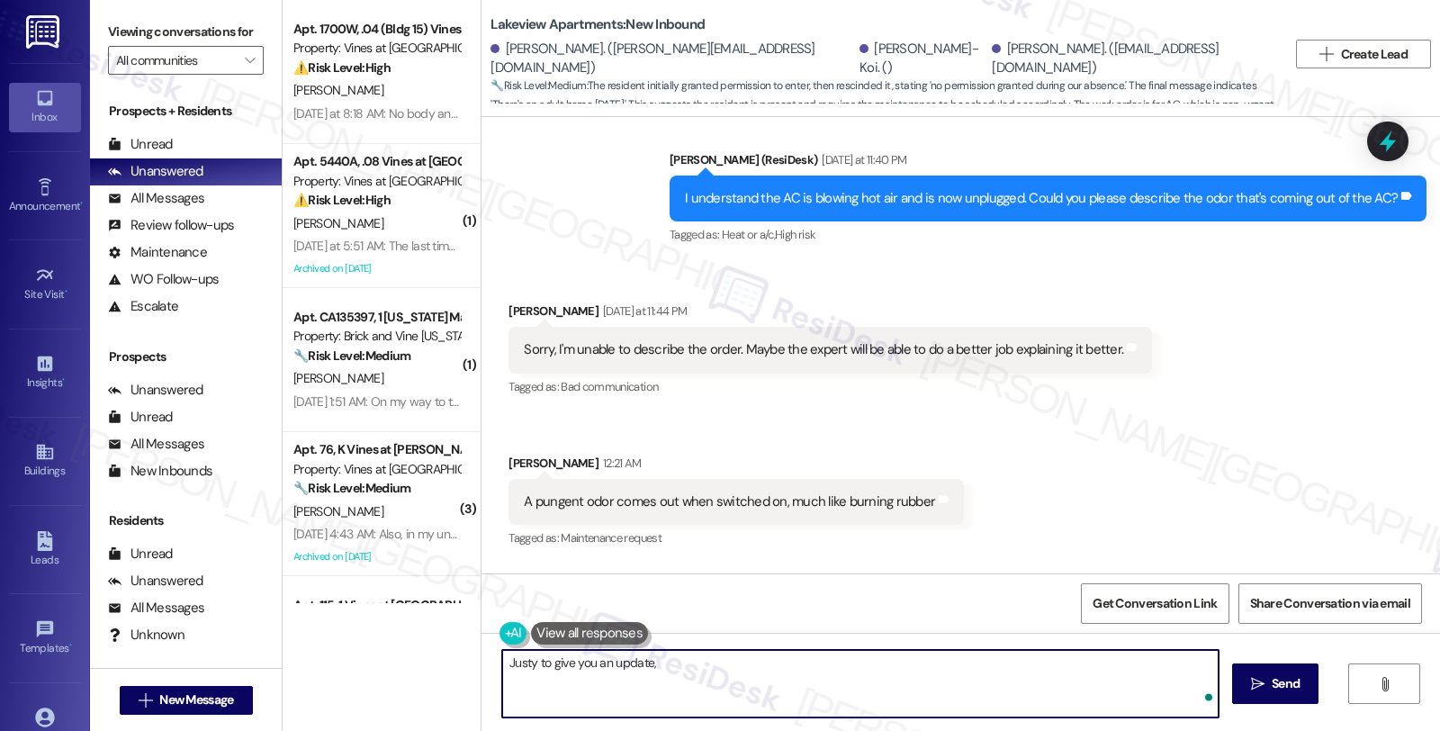
paste textarea "Your work order is submitted to the maintenance department."
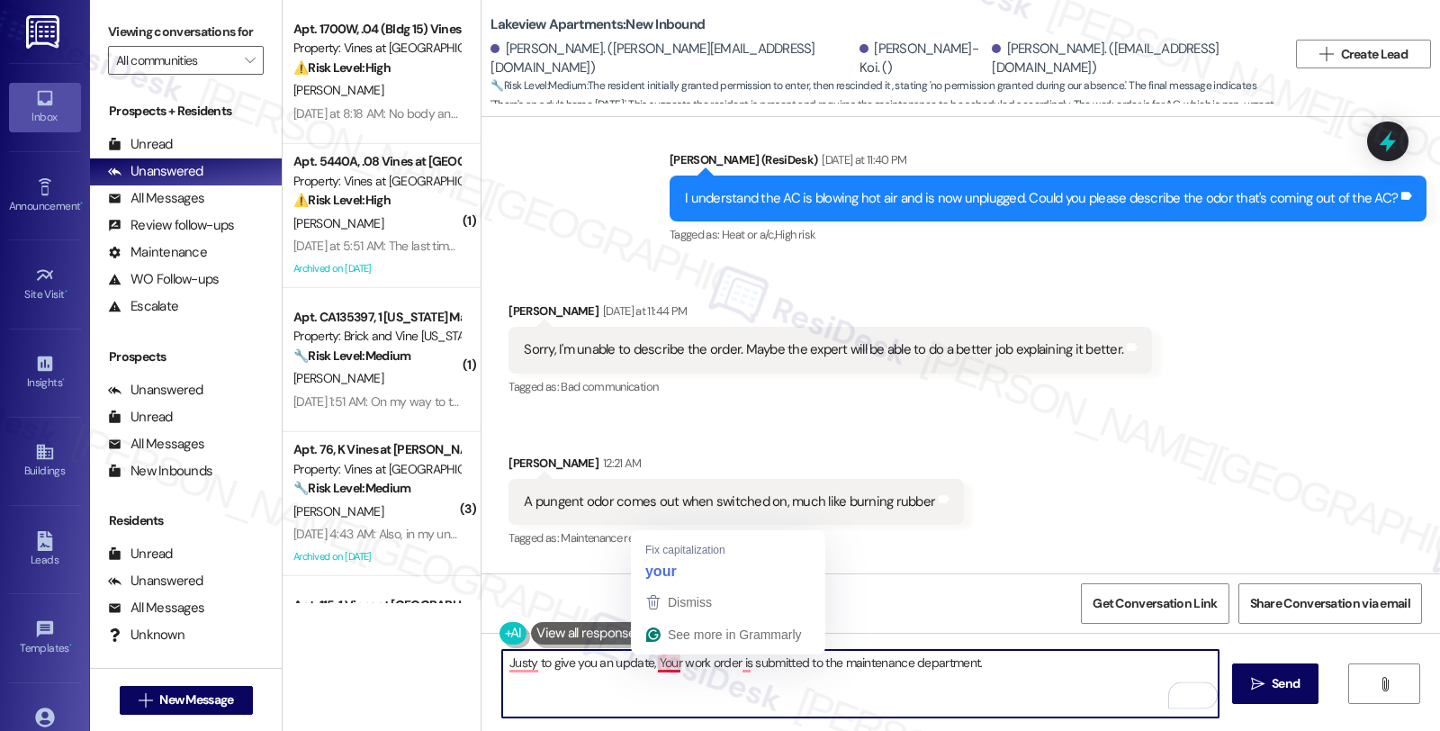
click at [653, 662] on textarea "Justy to give you an update, Your work order is submitted to the maintenance de…" at bounding box center [860, 684] width 716 height 68
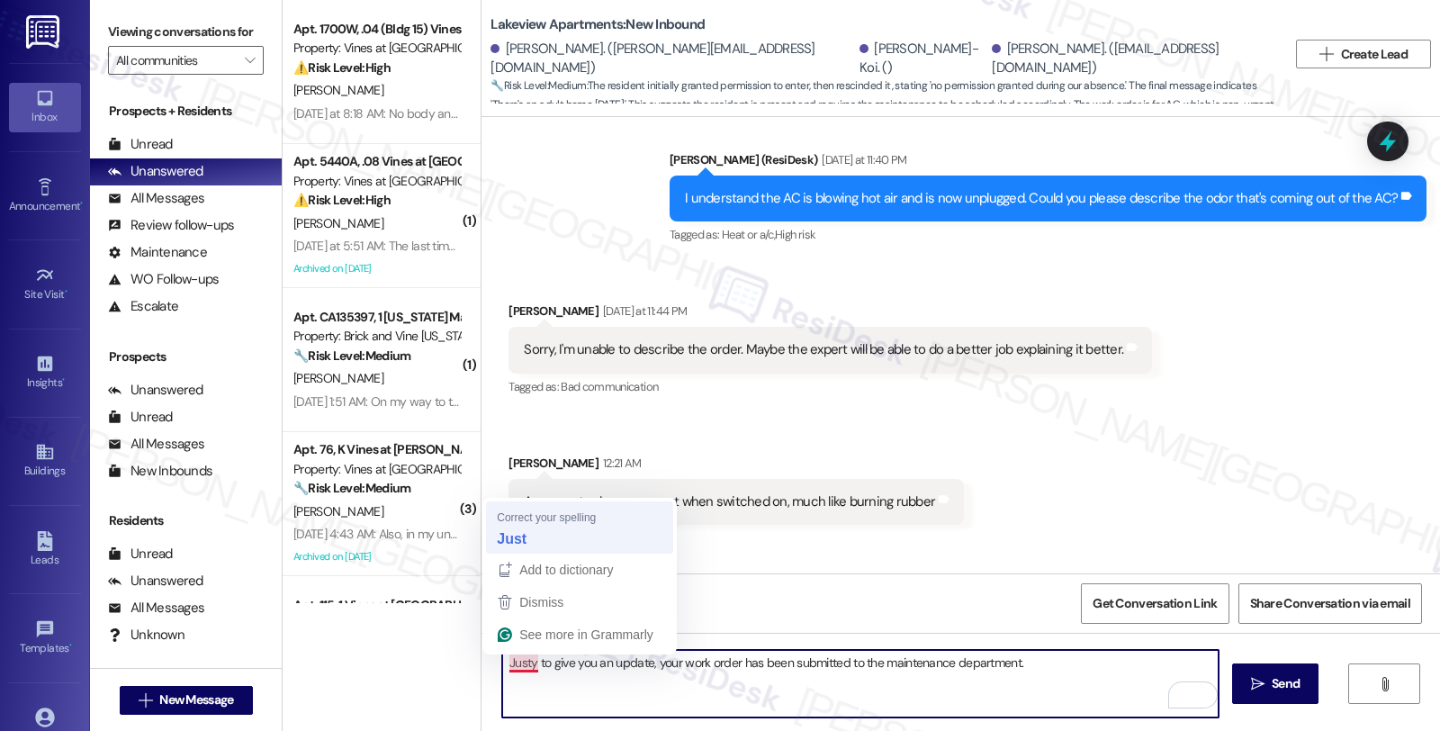
type textarea "Just to give you an update, your work order has been submitted to the maintenan…"
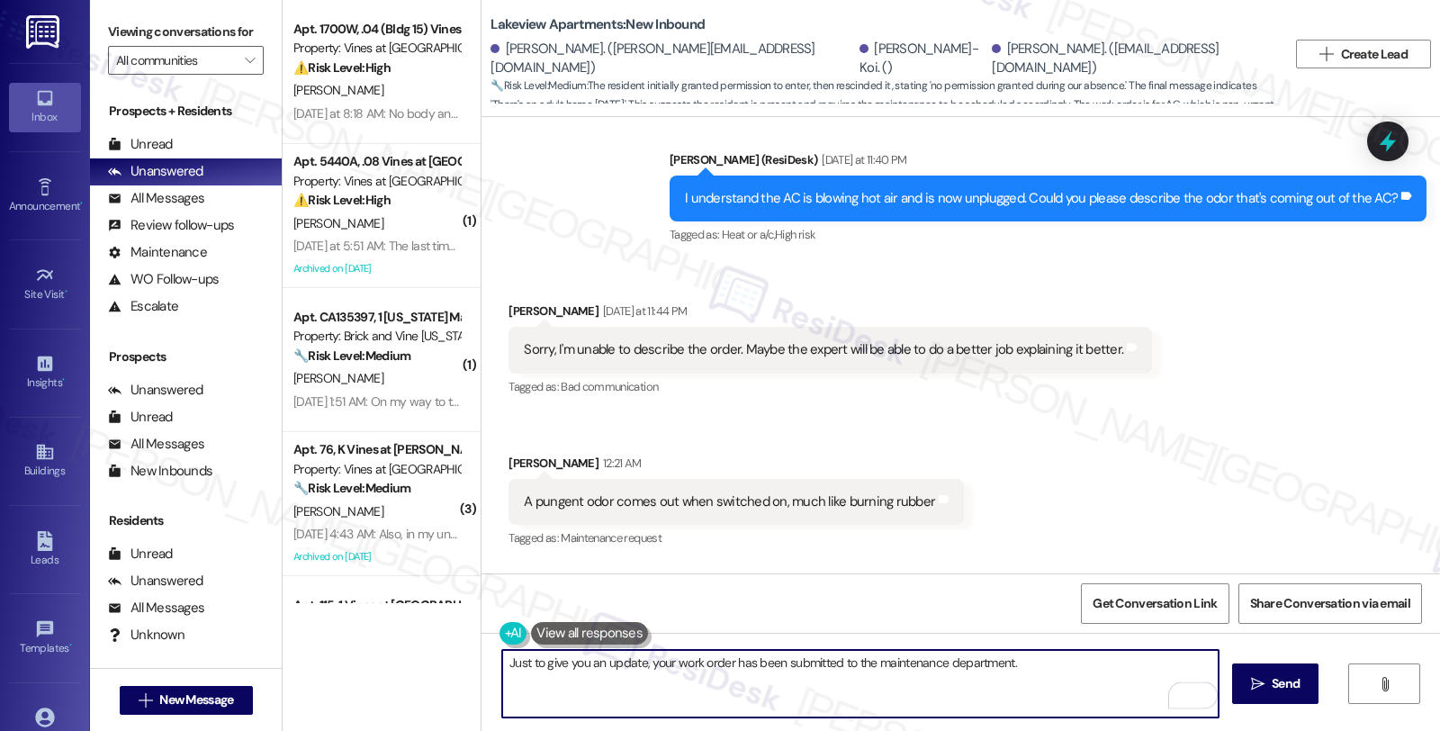
click at [1067, 662] on textarea "Just to give you an update, your work order has been submitted to the maintenan…" at bounding box center [860, 684] width 716 height 68
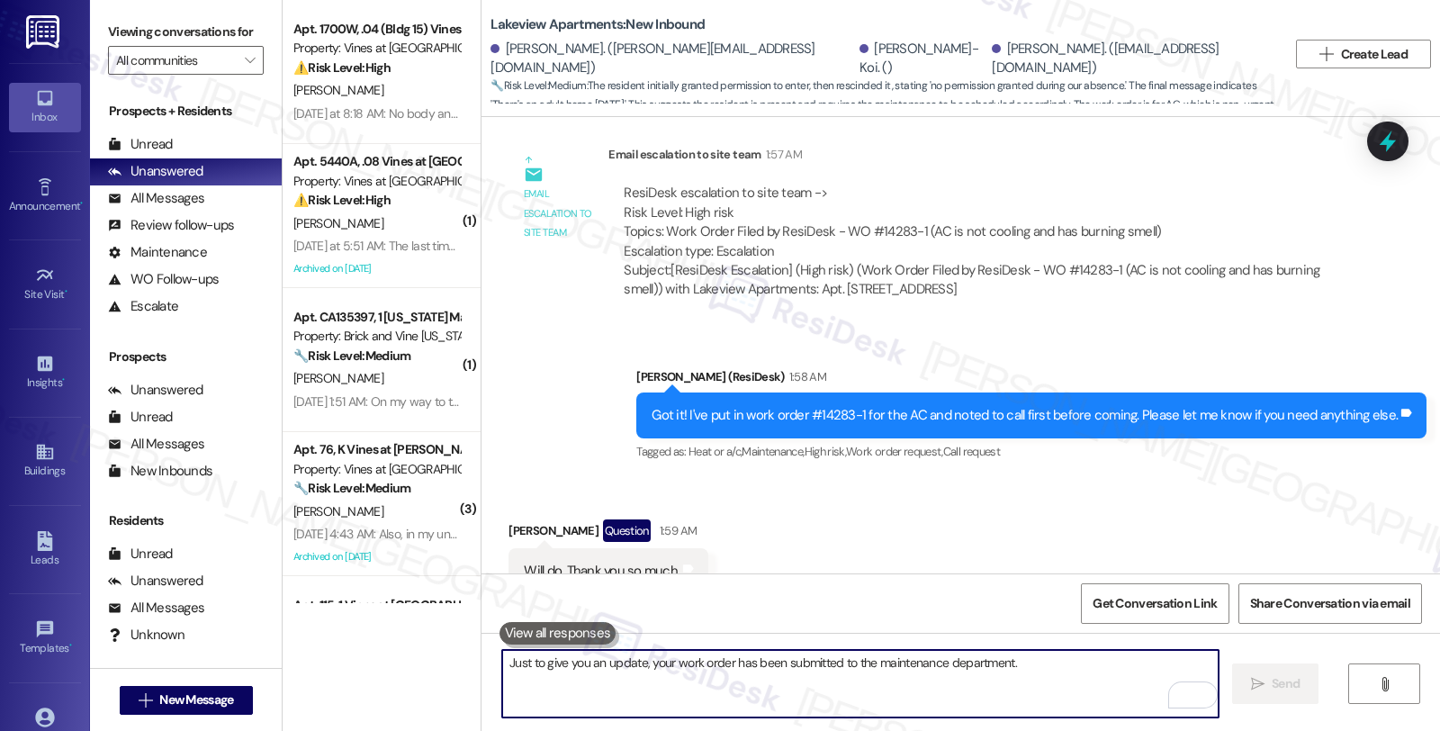
scroll to position [22247, 0]
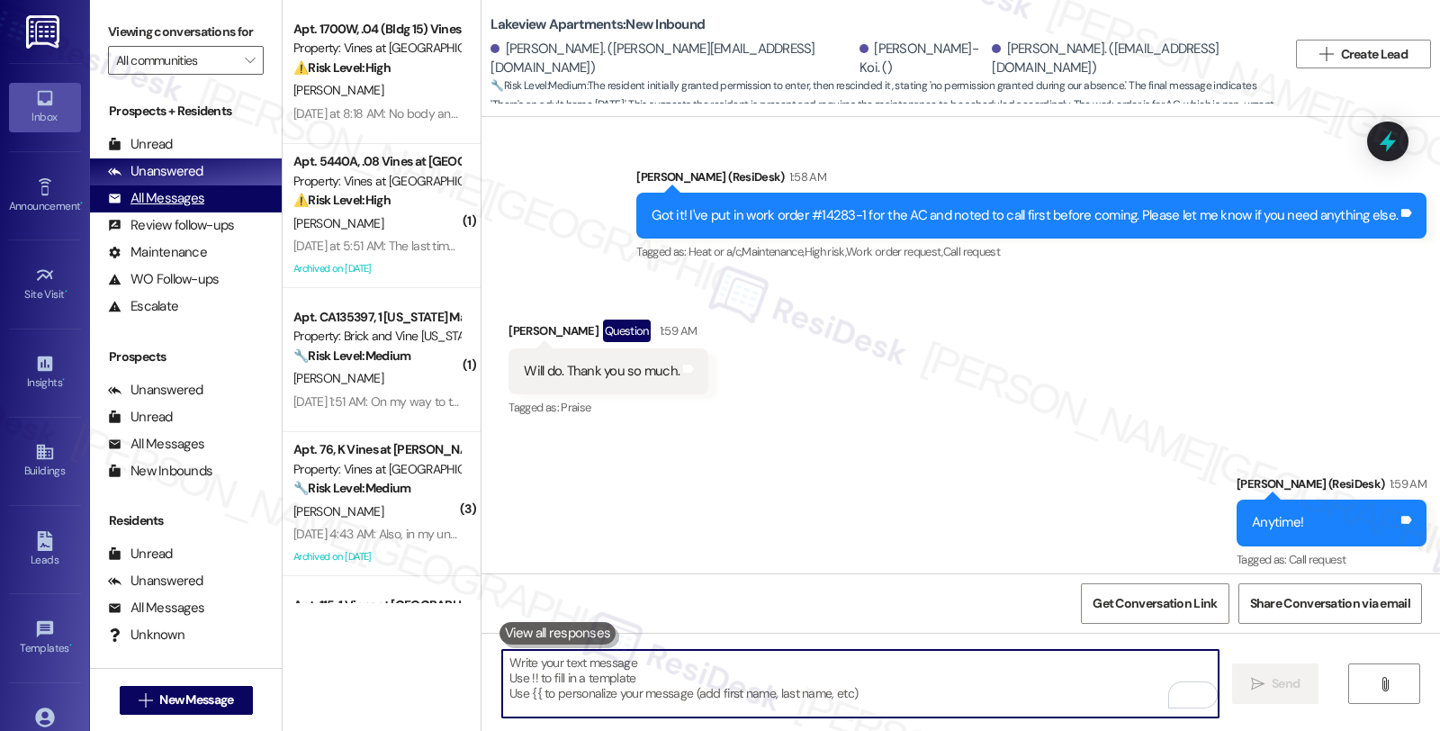
click at [192, 208] on div "All Messages" at bounding box center [156, 198] width 96 height 19
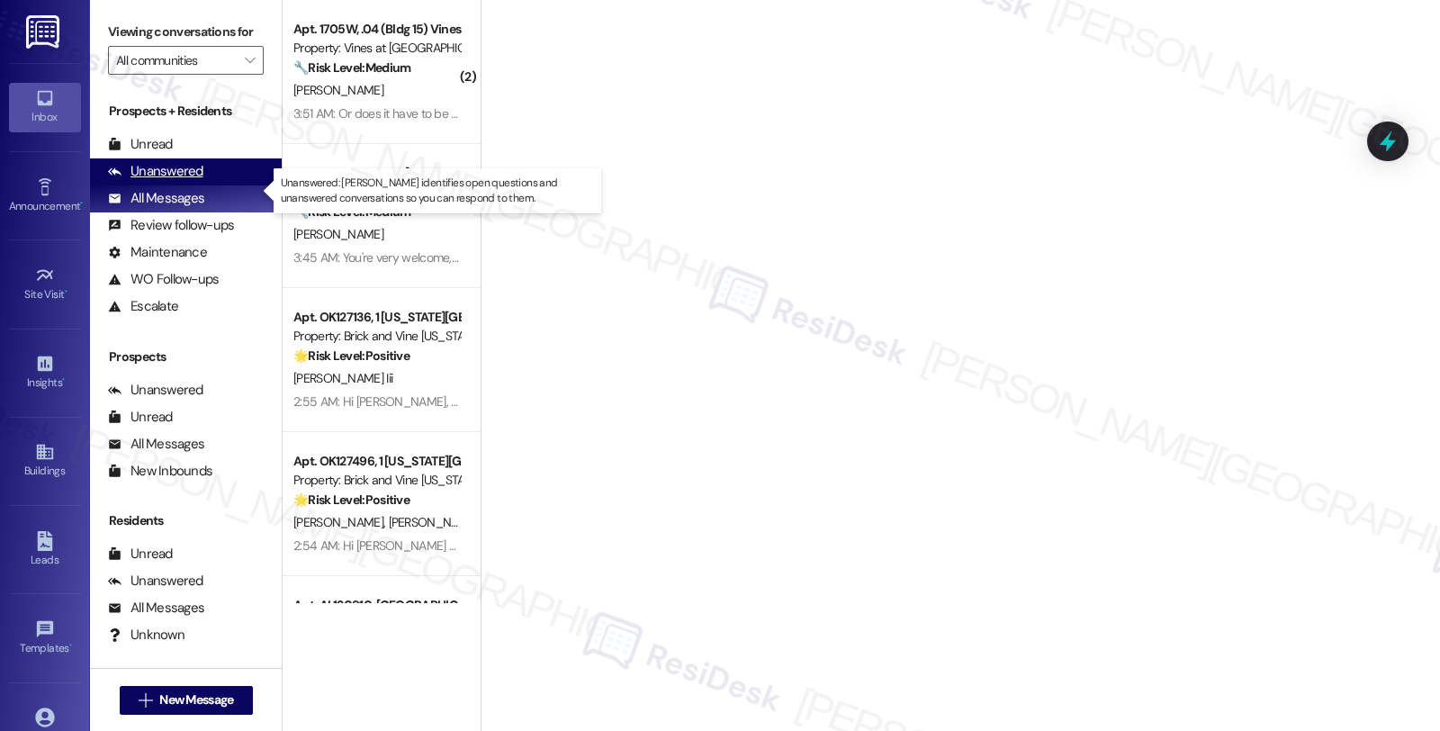
click at [190, 181] on div "Unanswered" at bounding box center [155, 171] width 95 height 19
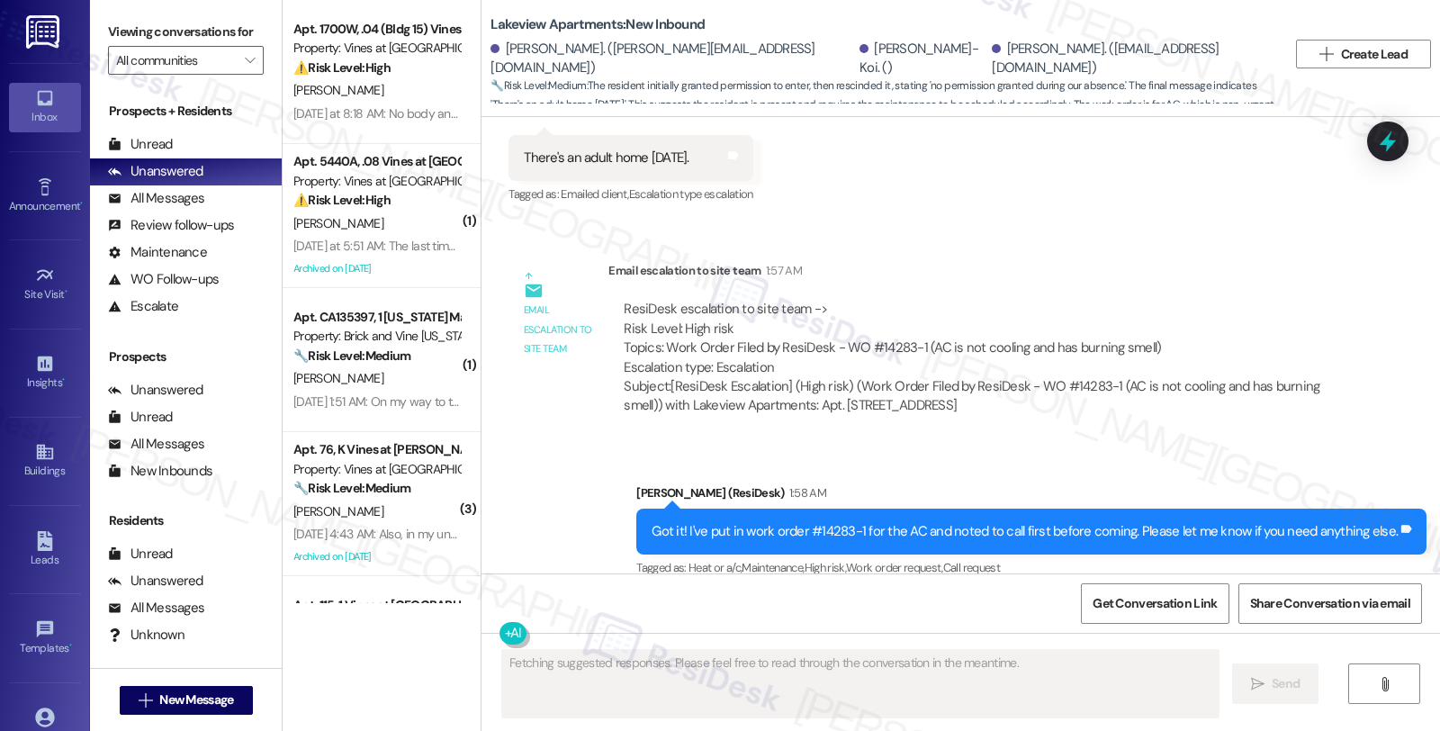
scroll to position [22399, 0]
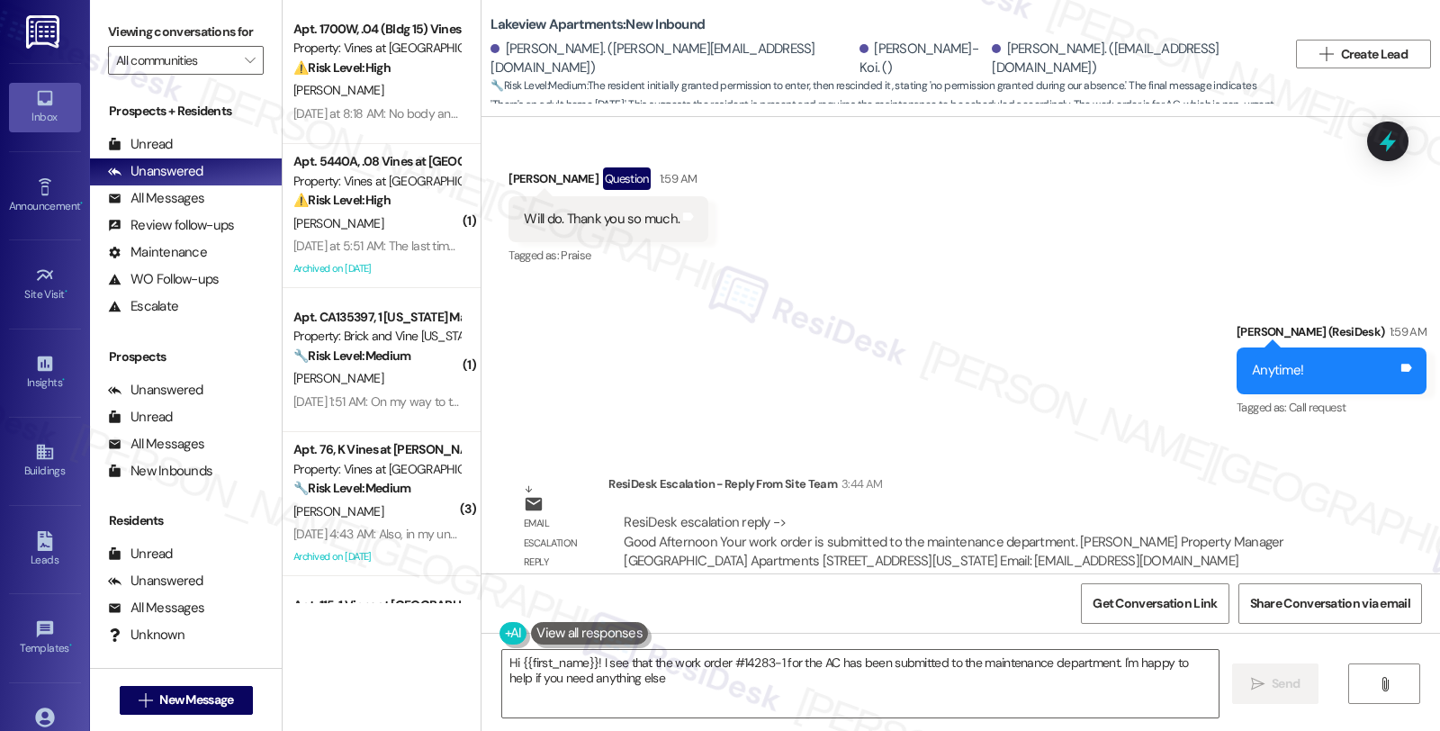
type textarea "Hi {{first_name}}! I see that the work order #14283-1 for the AC has been submi…"
